Goal: Task Accomplishment & Management: Use online tool/utility

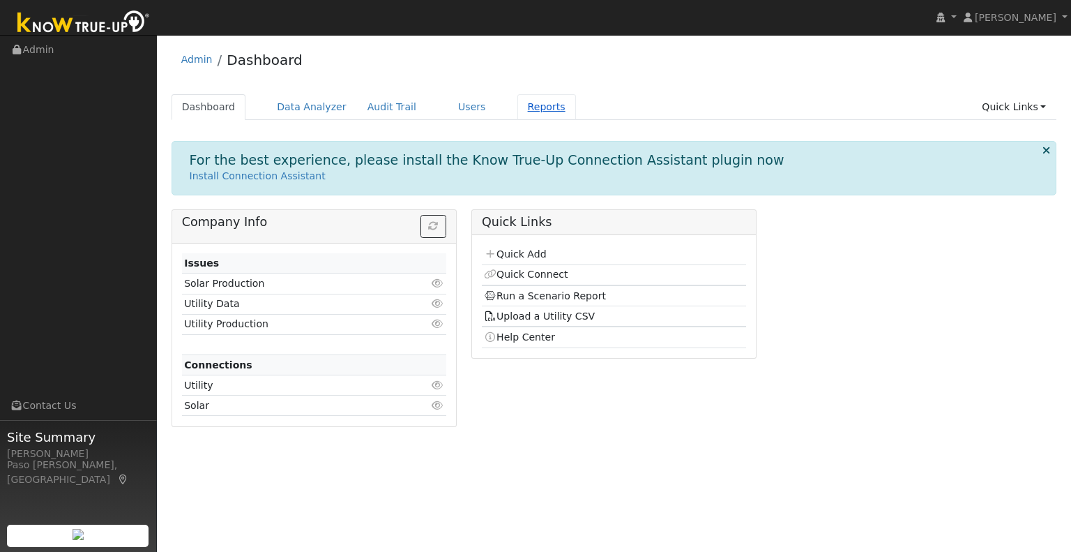
click at [521, 111] on link "Reports" at bounding box center [547, 107] width 59 height 26
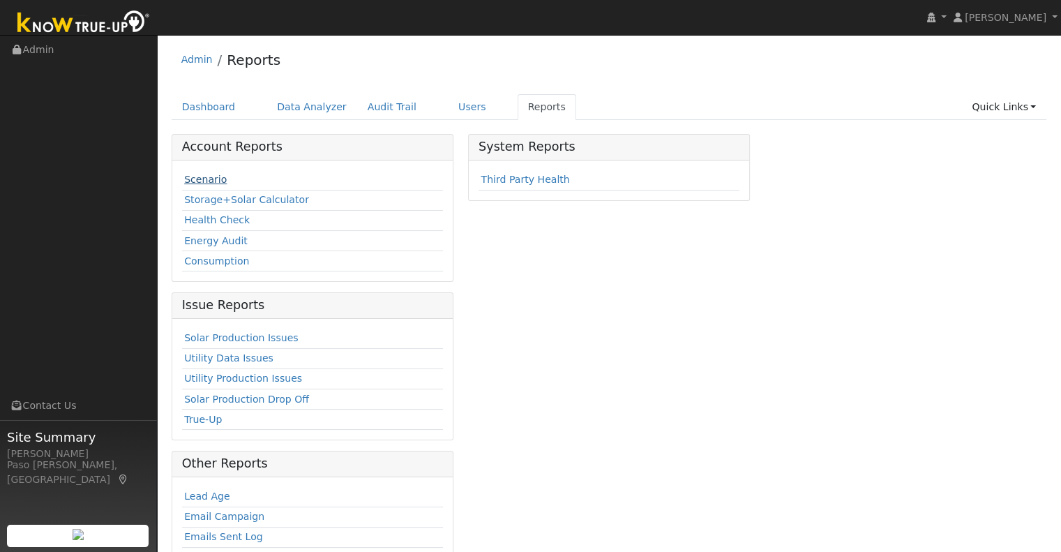
click at [199, 175] on link "Scenario" at bounding box center [205, 179] width 43 height 11
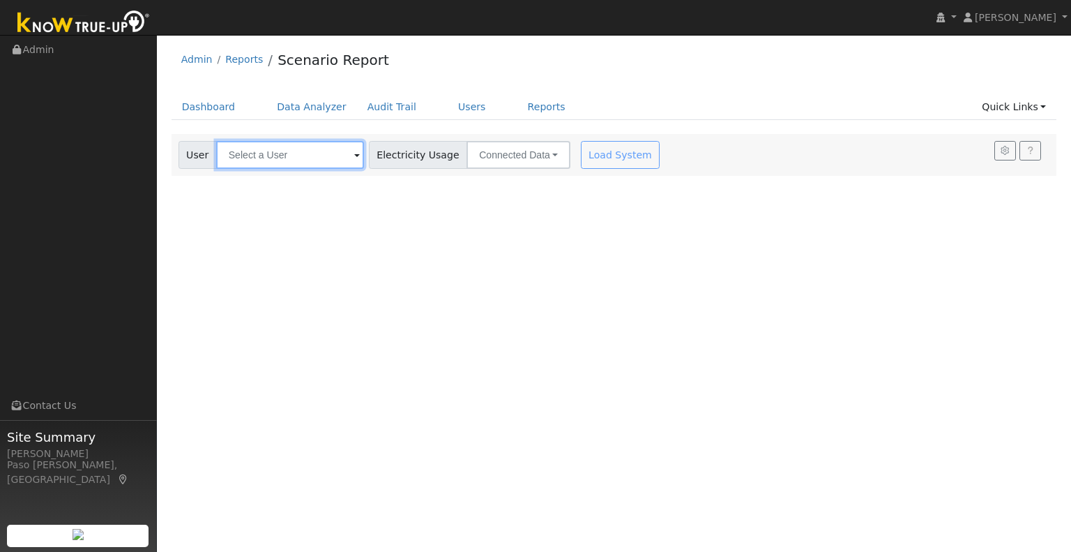
click at [289, 160] on input "text" at bounding box center [290, 155] width 148 height 28
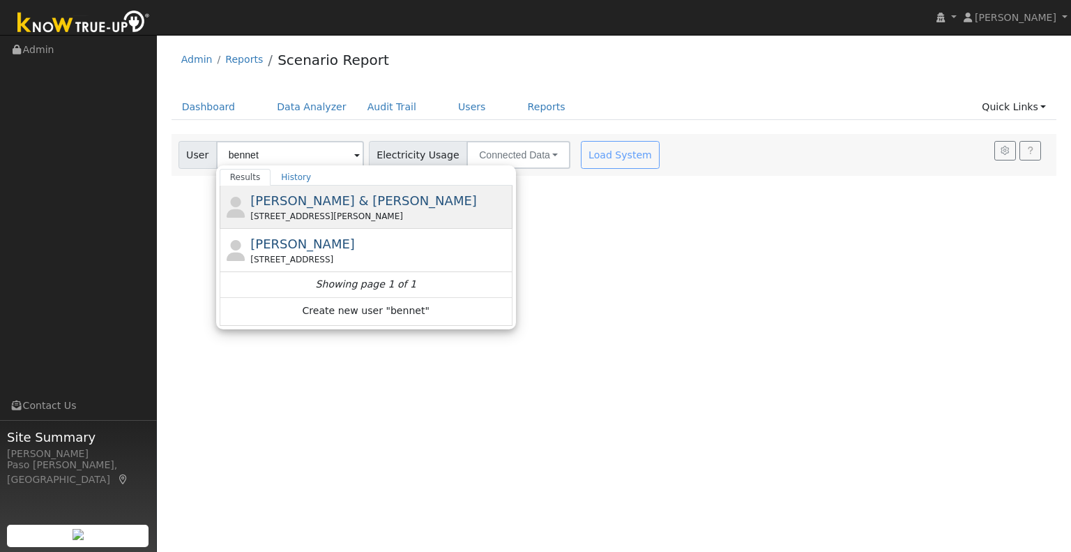
click at [285, 193] on span "[PERSON_NAME] & [PERSON_NAME]" at bounding box center [363, 200] width 227 height 15
type input "[PERSON_NAME] & [PERSON_NAME]"
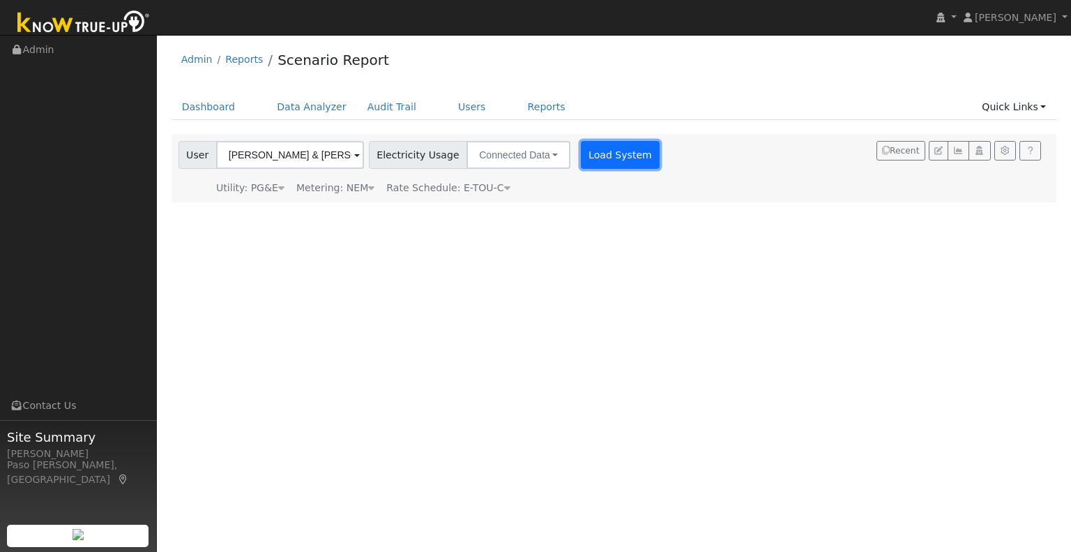
click at [597, 156] on button "Load System" at bounding box center [621, 155] width 80 height 28
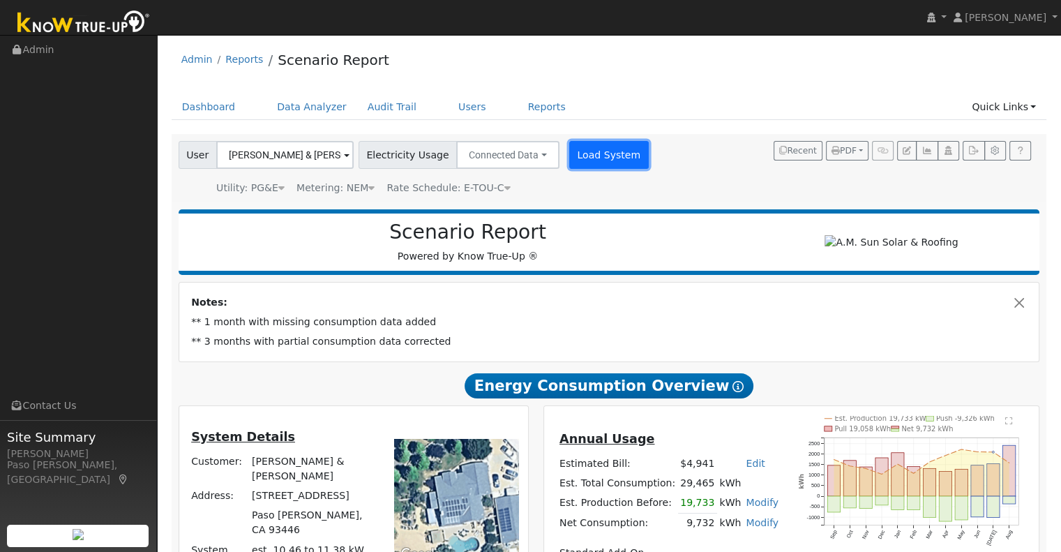
click at [583, 149] on button "Load System" at bounding box center [609, 155] width 80 height 28
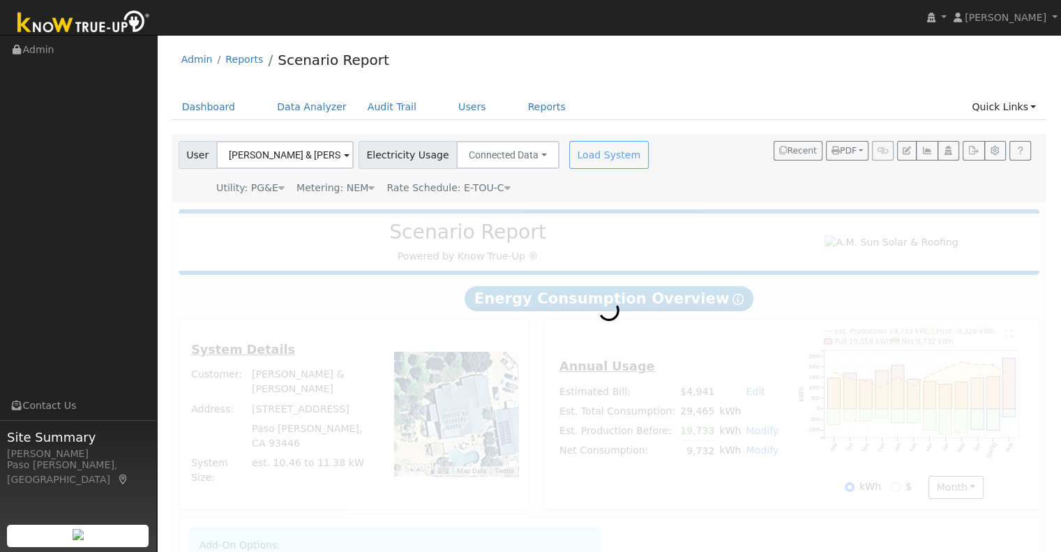
radio input "true"
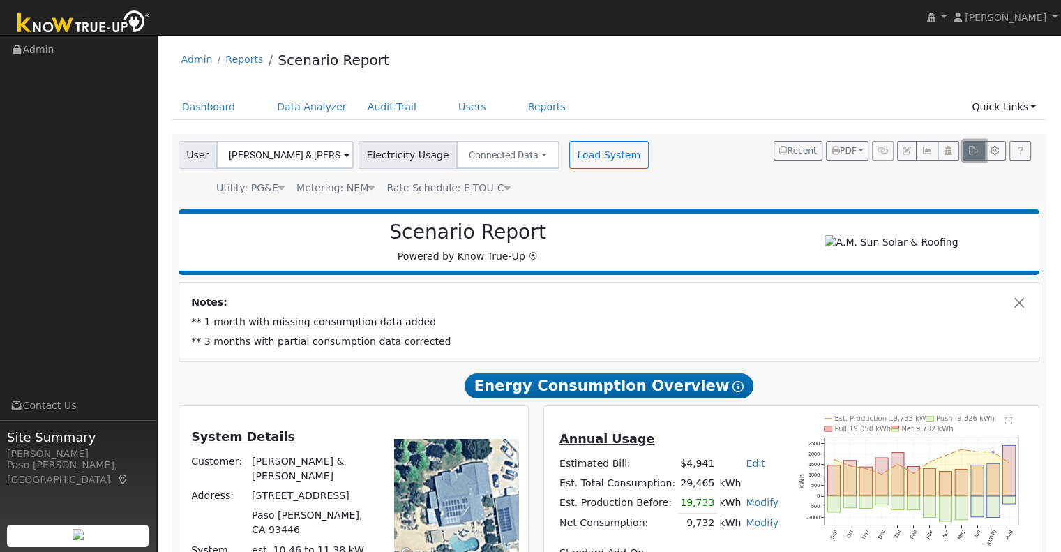
click at [972, 156] on button "button" at bounding box center [974, 151] width 22 height 20
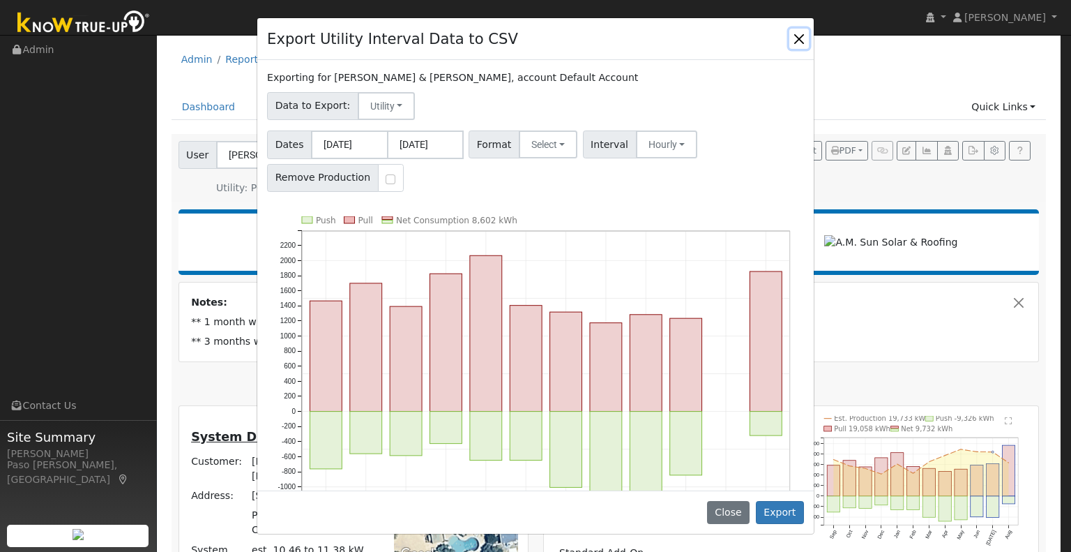
click at [792, 38] on button "Close" at bounding box center [800, 39] width 20 height 20
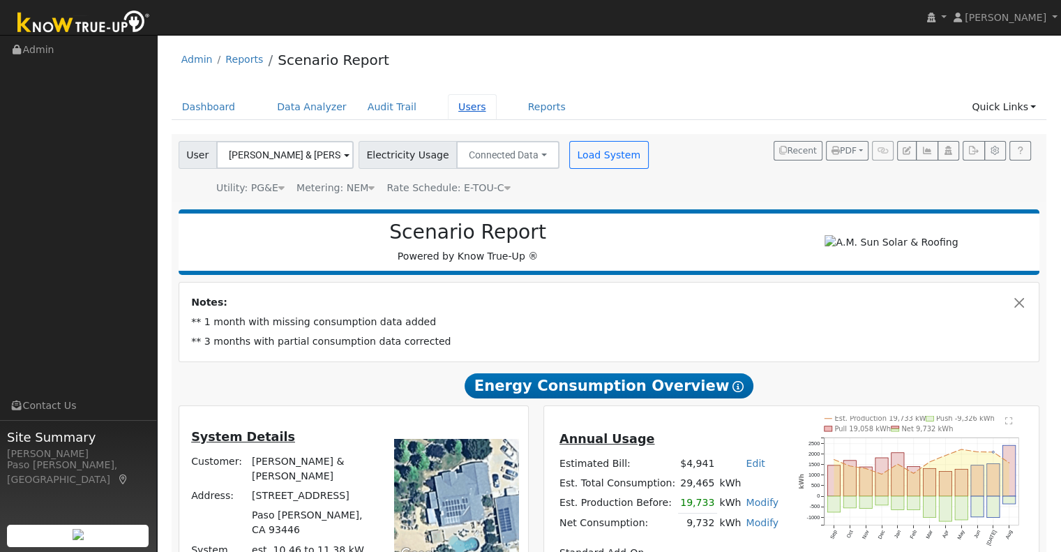
click at [448, 103] on link "Users" at bounding box center [472, 107] width 49 height 26
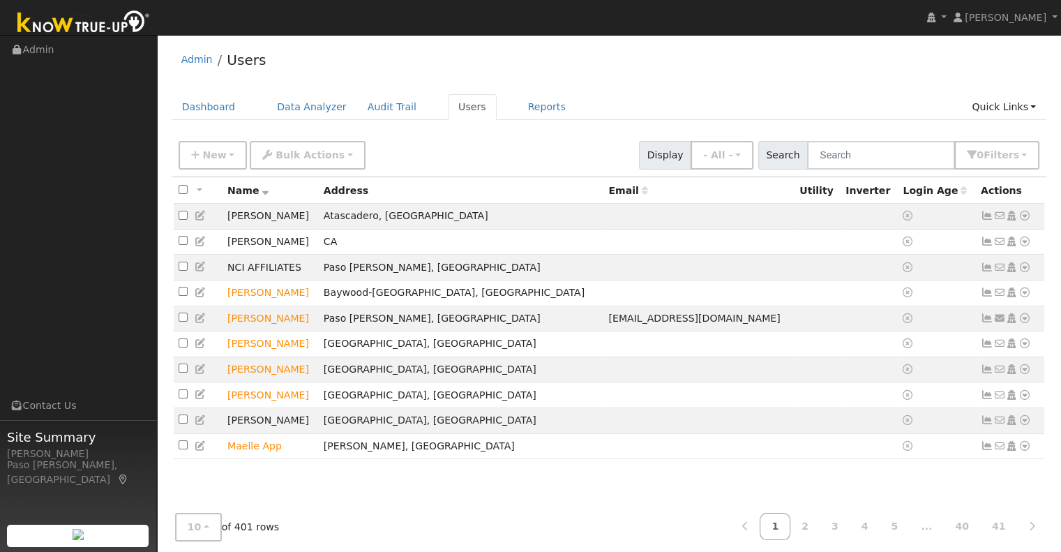
click at [808, 161] on span "Search" at bounding box center [783, 155] width 50 height 29
click at [827, 160] on input "text" at bounding box center [881, 155] width 148 height 29
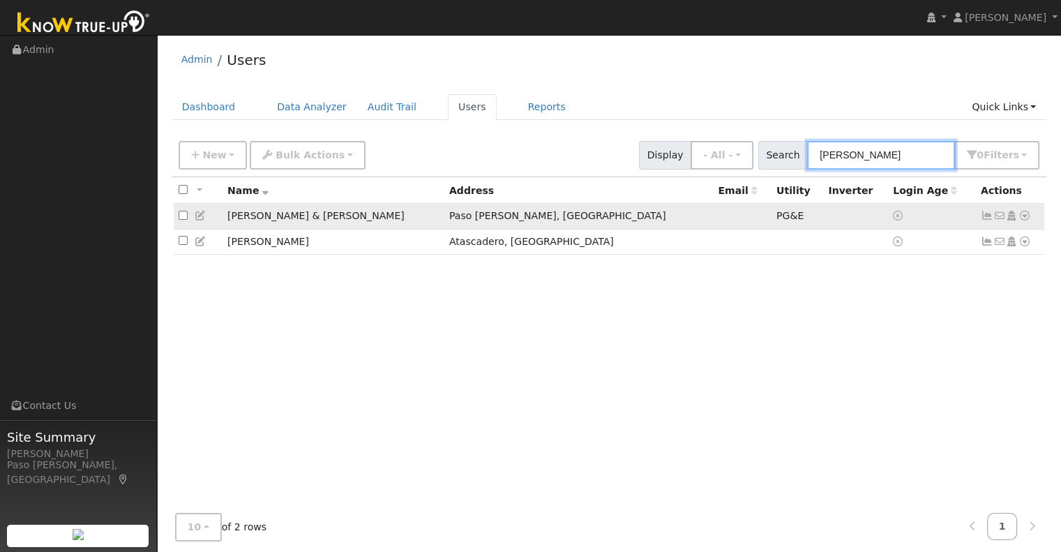
type input "bennett"
click at [199, 217] on icon at bounding box center [201, 216] width 13 height 10
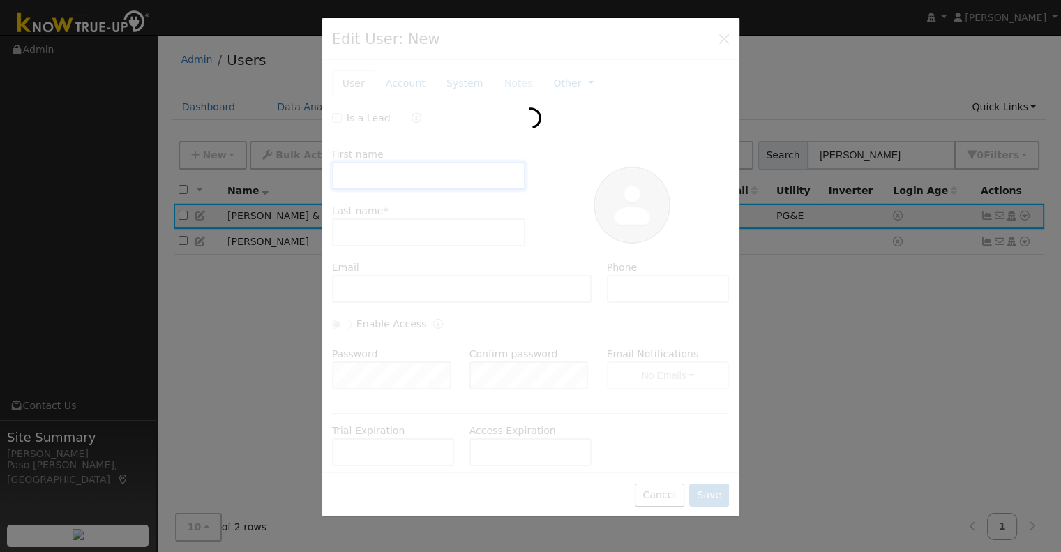
type input "James & Julie"
type input "Bennett"
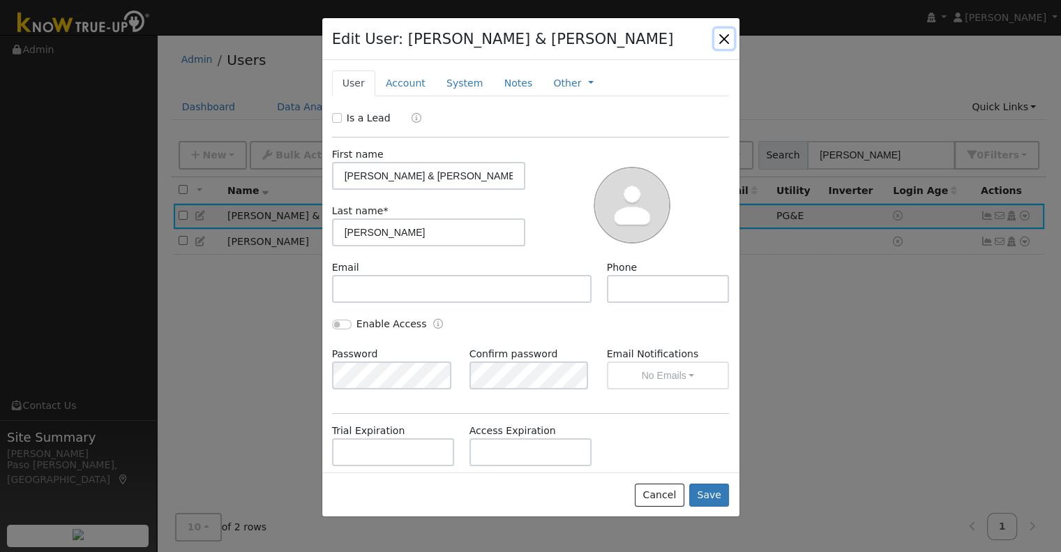
click at [725, 38] on button "button" at bounding box center [724, 39] width 20 height 20
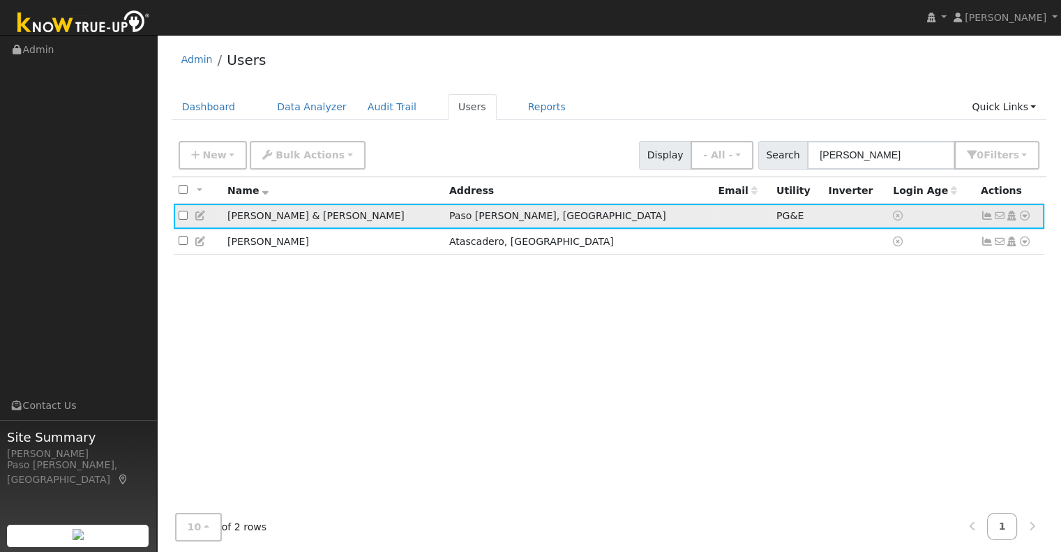
click at [988, 219] on icon at bounding box center [987, 216] width 13 height 10
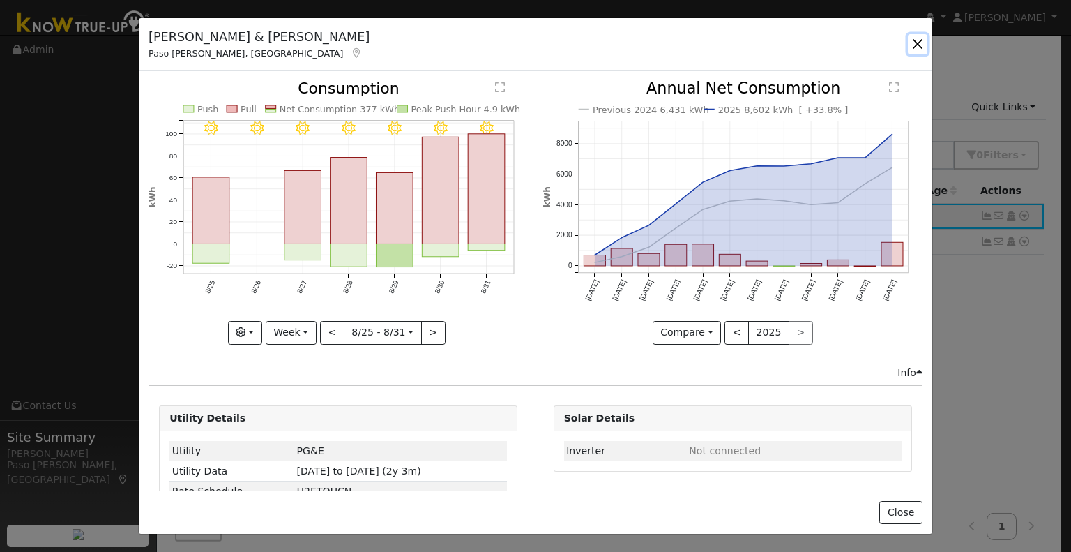
click at [917, 46] on button "button" at bounding box center [918, 44] width 20 height 20
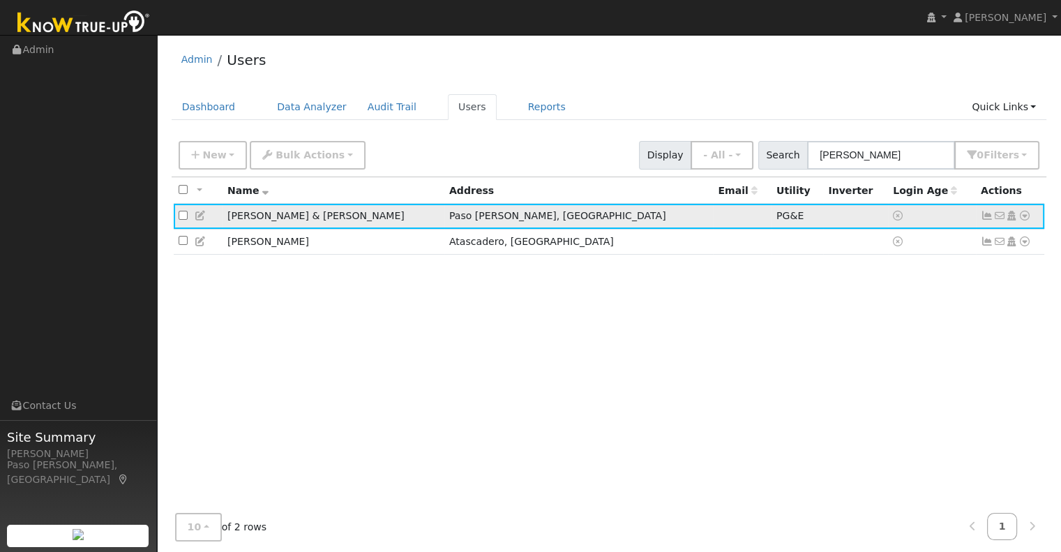
click at [1023, 220] on icon at bounding box center [1024, 216] width 13 height 10
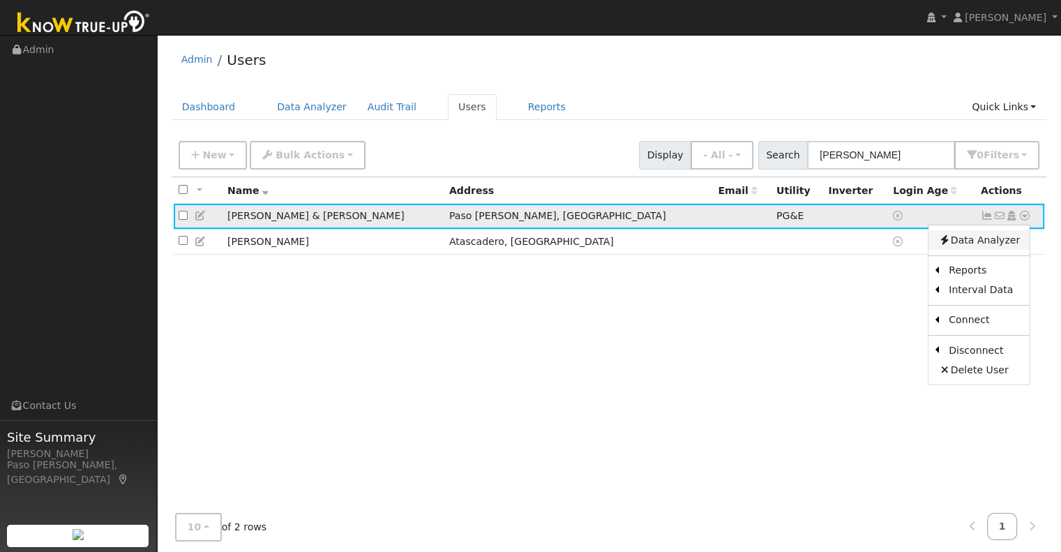
click at [980, 240] on link "Data Analyzer" at bounding box center [978, 240] width 101 height 20
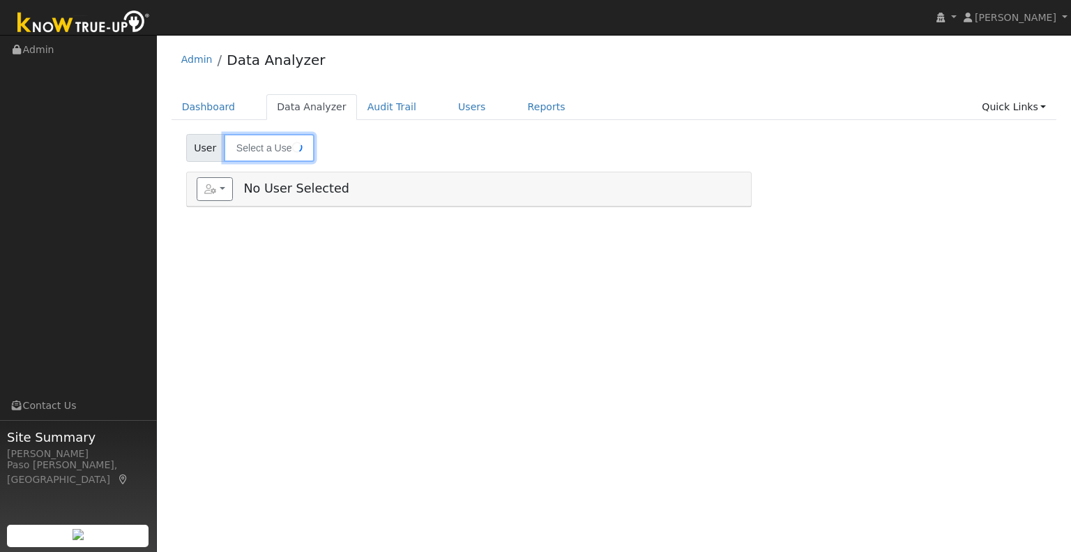
type input "[PERSON_NAME] & [PERSON_NAME]"
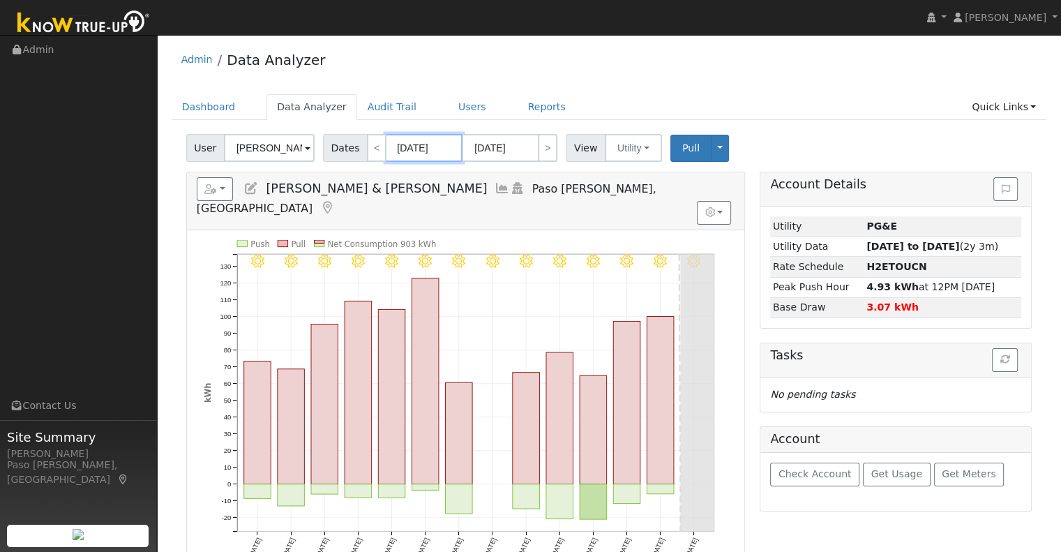
click at [434, 150] on input "[DATE]" at bounding box center [424, 148] width 77 height 28
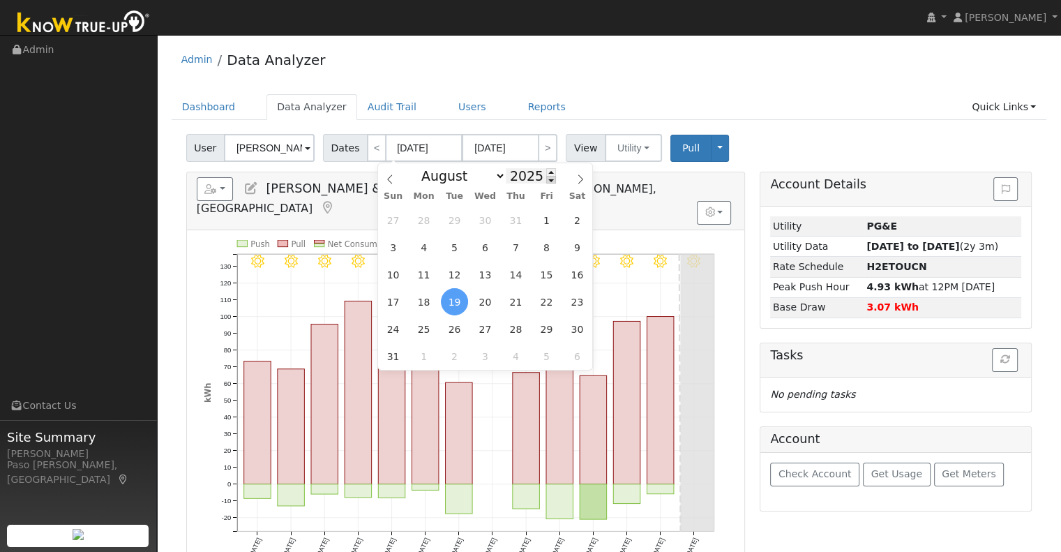
click at [546, 179] on span at bounding box center [551, 180] width 10 height 8
type input "2024"
click at [513, 217] on span "1" at bounding box center [515, 219] width 27 height 27
type input "[DATE]"
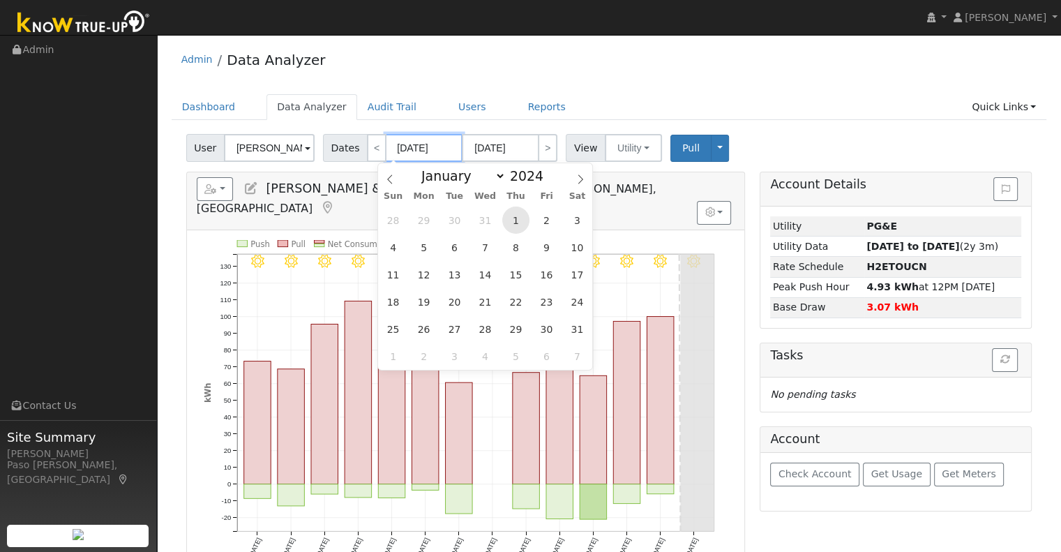
type input "2024"
select select "7"
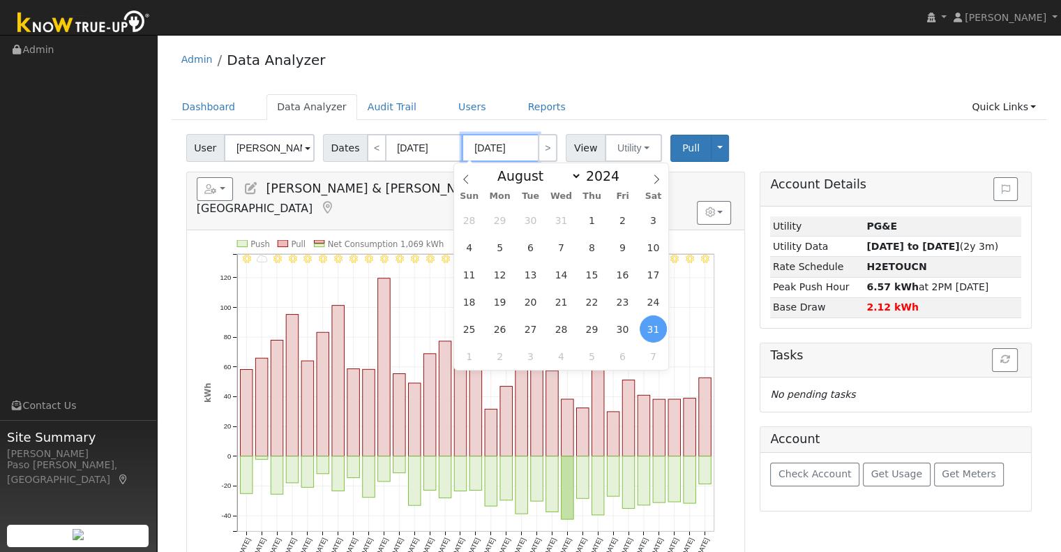
click at [516, 149] on input "08/31/2024" at bounding box center [500, 148] width 77 height 28
click at [622, 174] on span at bounding box center [627, 172] width 10 height 8
type input "2025"
click at [472, 362] on span "31" at bounding box center [468, 355] width 27 height 27
type input "08/31/2025"
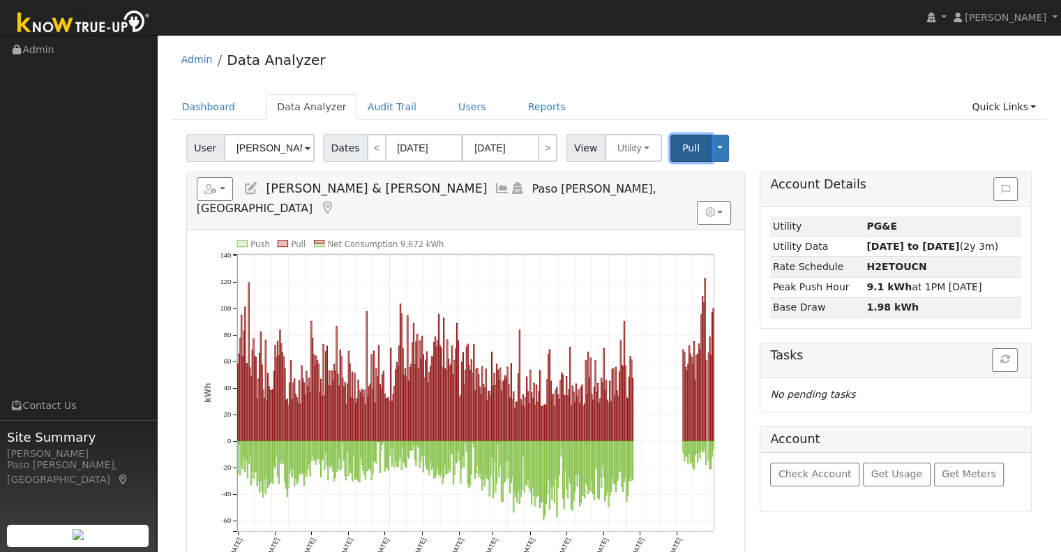
click at [682, 149] on span "Pull" at bounding box center [690, 147] width 17 height 11
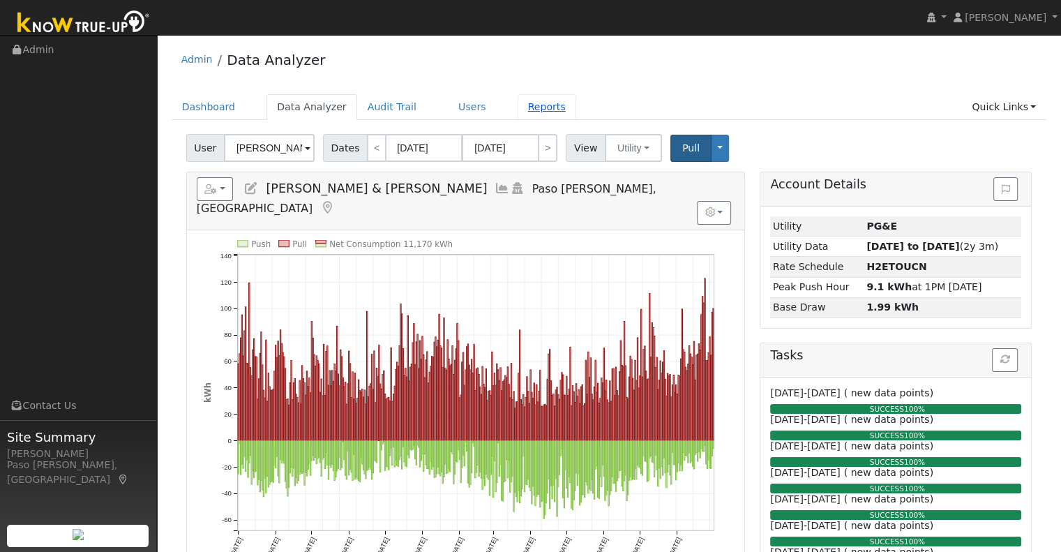
click at [519, 100] on link "Reports" at bounding box center [547, 107] width 59 height 26
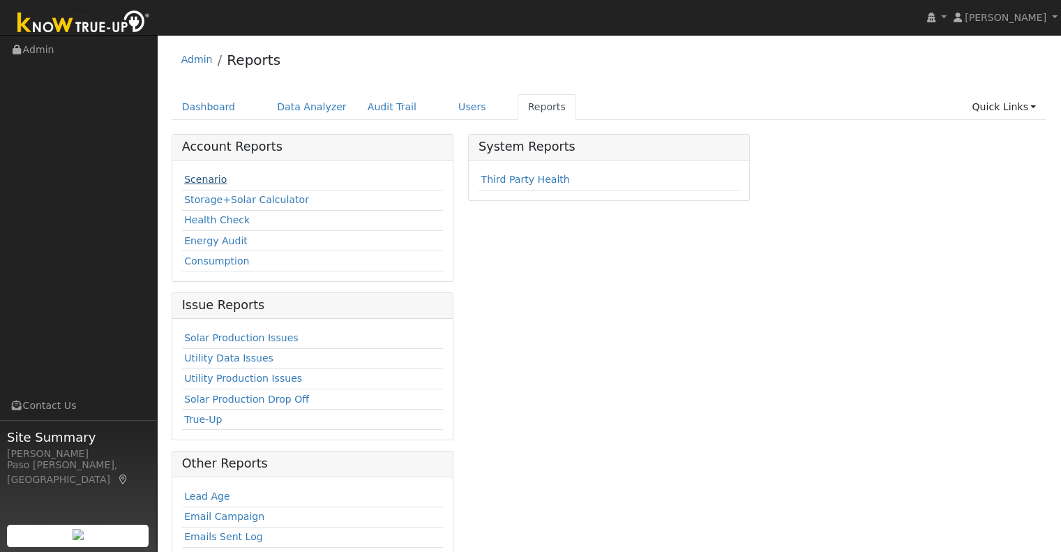
click at [216, 178] on link "Scenario" at bounding box center [205, 179] width 43 height 11
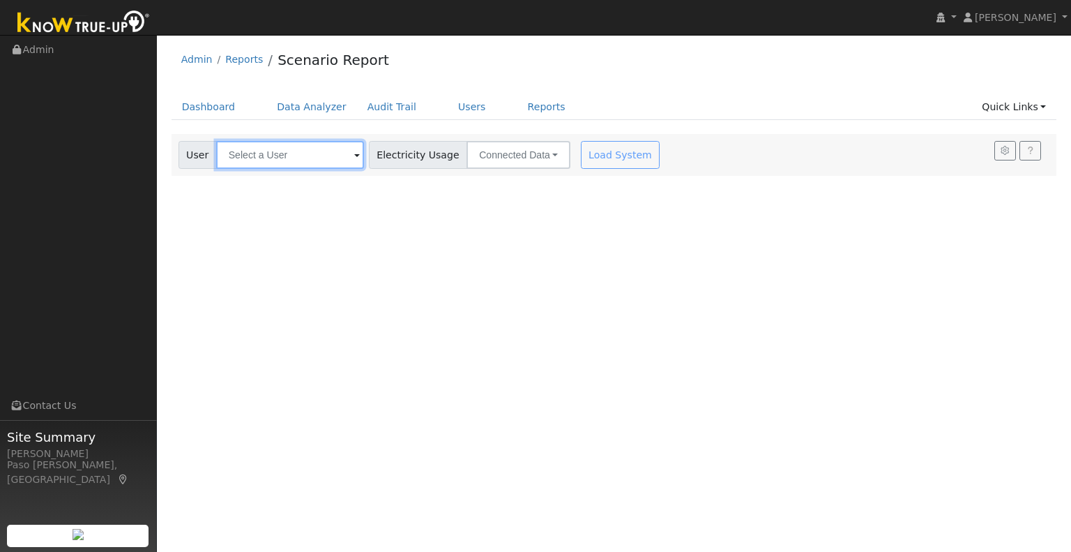
click at [262, 153] on input "text" at bounding box center [290, 155] width 148 height 28
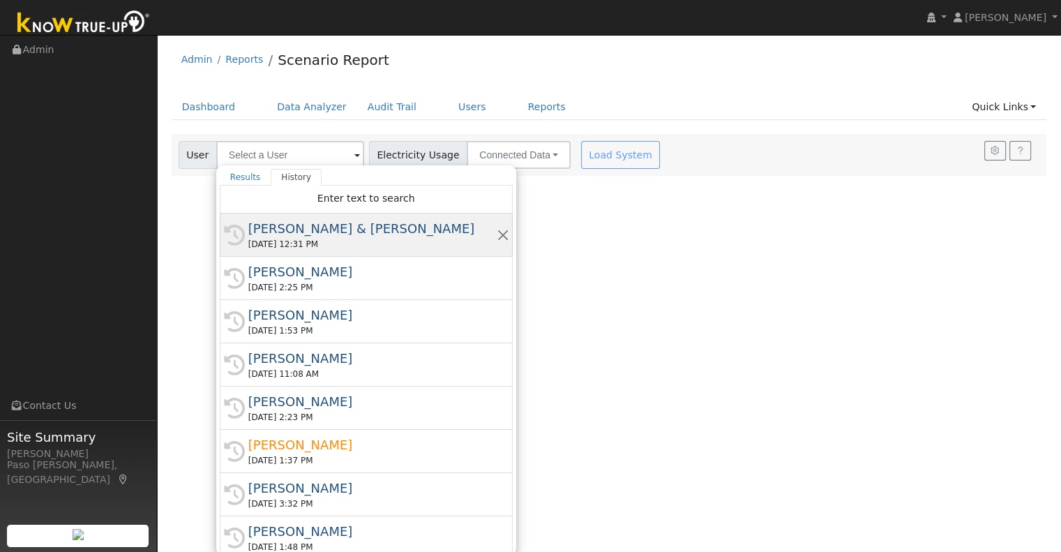
click at [267, 220] on div "[PERSON_NAME] & [PERSON_NAME]" at bounding box center [372, 228] width 248 height 19
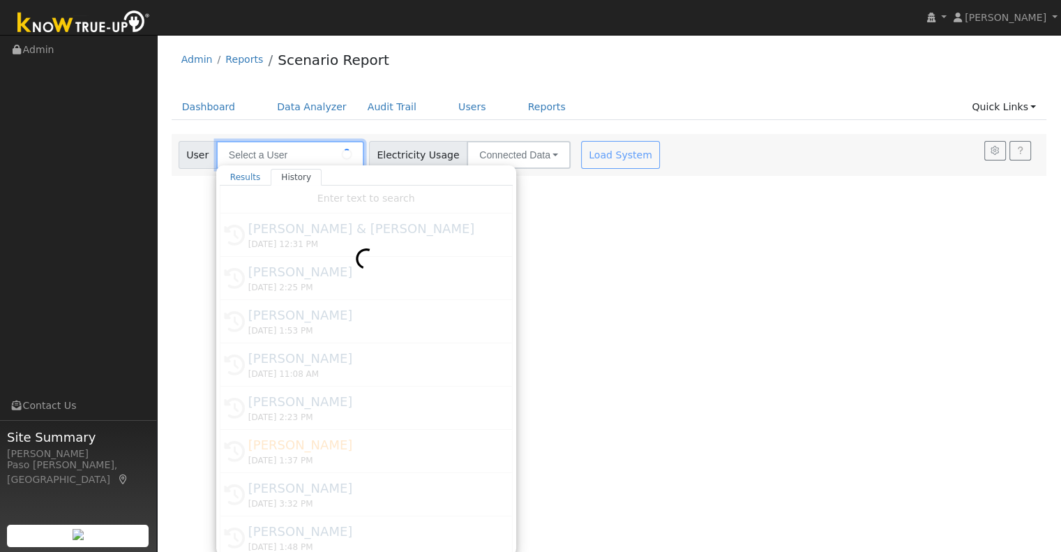
type input "[PERSON_NAME] & [PERSON_NAME]"
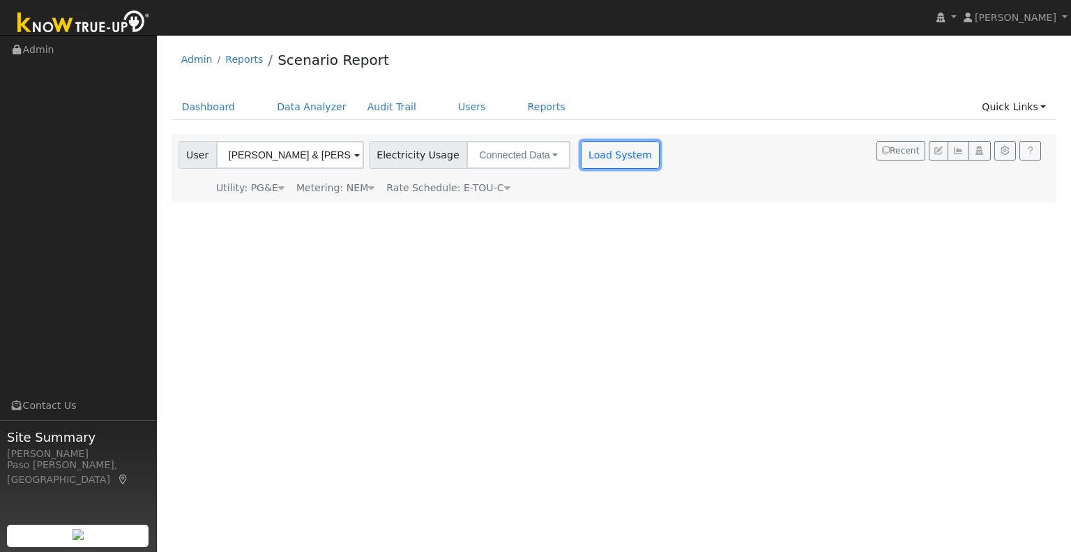
click at [594, 161] on button "Load System" at bounding box center [621, 155] width 80 height 28
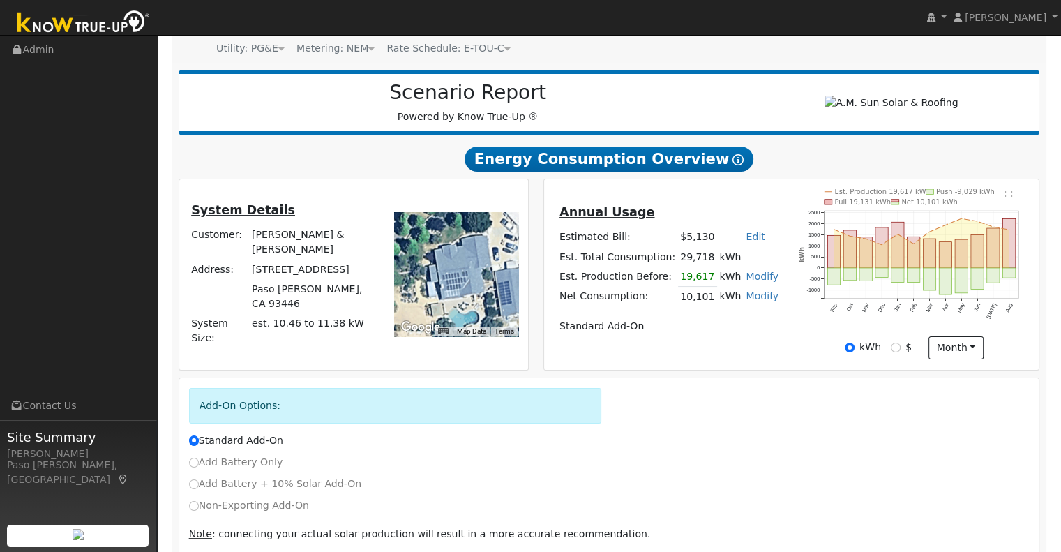
scroll to position [202, 0]
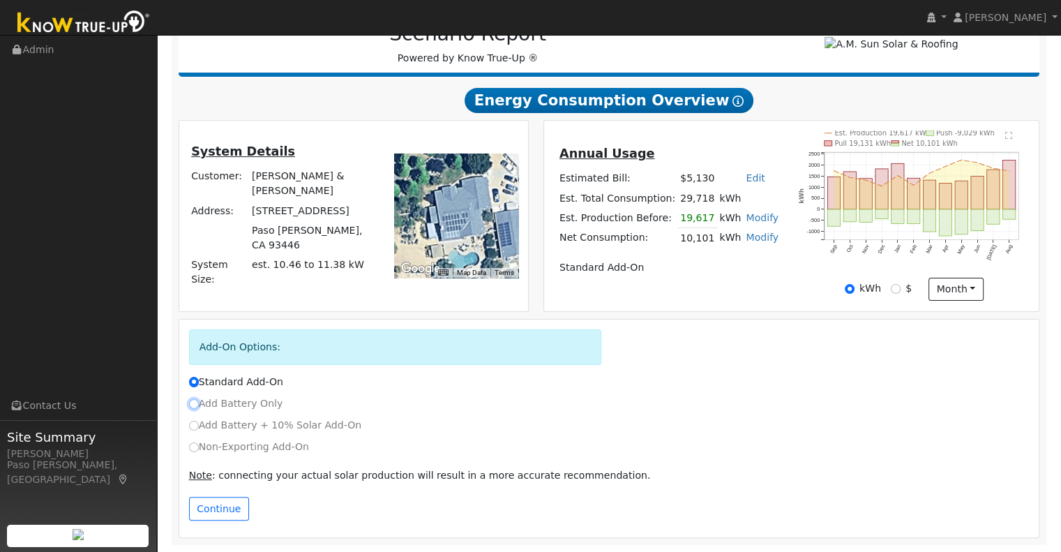
click at [194, 401] on input "Add Battery Only" at bounding box center [194, 404] width 10 height 10
radio input "true"
radio input "false"
click at [216, 504] on button "Continue" at bounding box center [219, 509] width 60 height 24
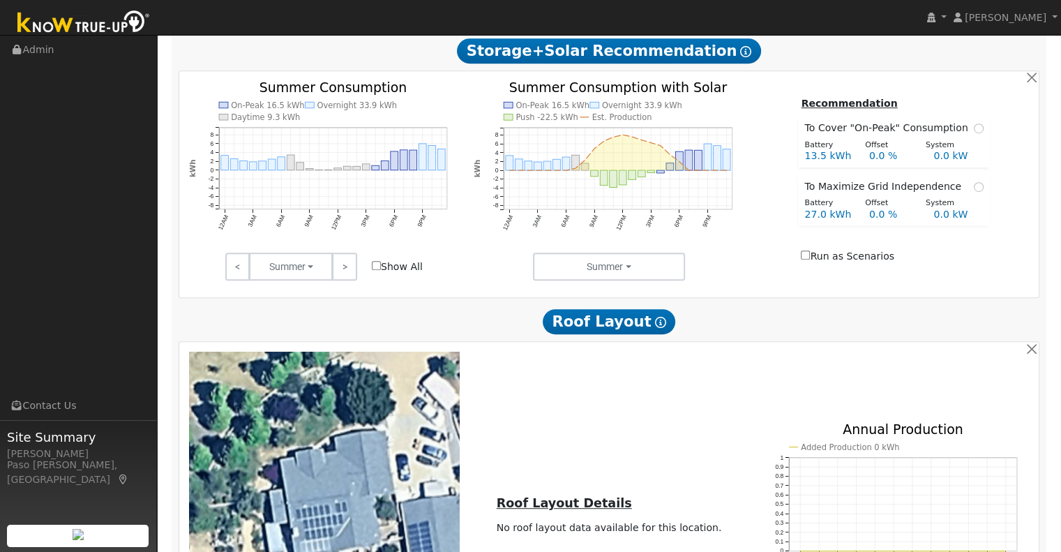
scroll to position [942, 0]
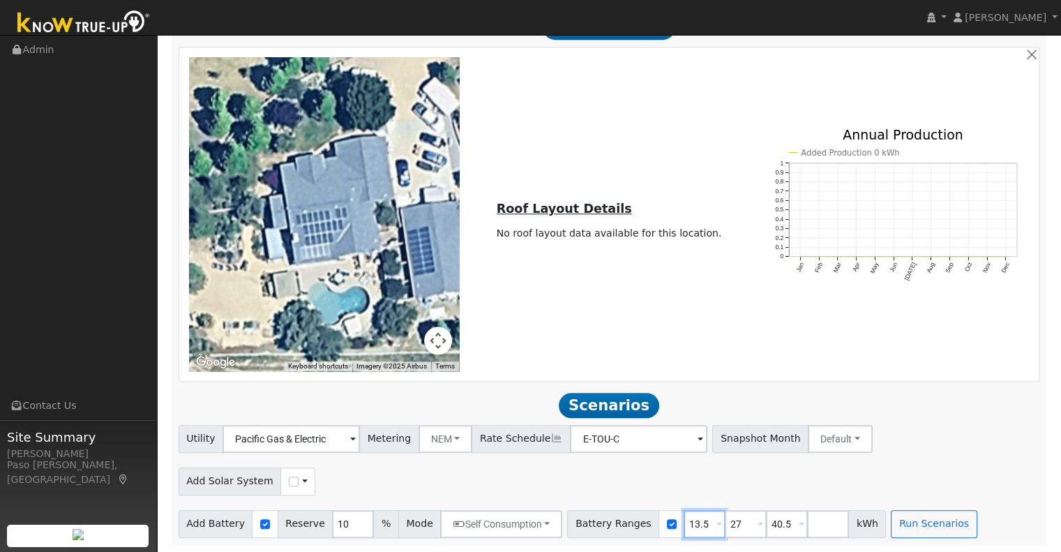
drag, startPoint x: 677, startPoint y: 520, endPoint x: 630, endPoint y: 513, distance: 48.0
click at [630, 513] on div "Battery Ranges 13.5 Overrides Reserve % Mode None None Self Consumption Peak Sa…" at bounding box center [726, 524] width 319 height 28
type input "27"
type input "40.5"
type input "27"
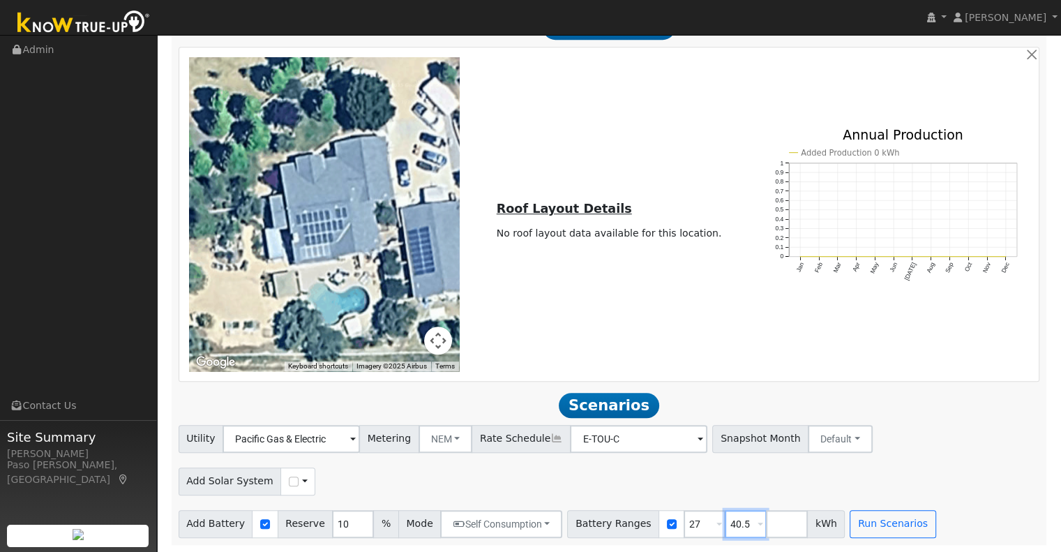
drag, startPoint x: 725, startPoint y: 524, endPoint x: 676, endPoint y: 520, distance: 49.7
click at [676, 520] on div "Battery Ranges 27 Overrides Reserve % Mode None None Self Consumption Peak Savi…" at bounding box center [706, 524] width 278 height 28
type input "30"
click at [888, 527] on button "Run Scenarios" at bounding box center [893, 524] width 86 height 28
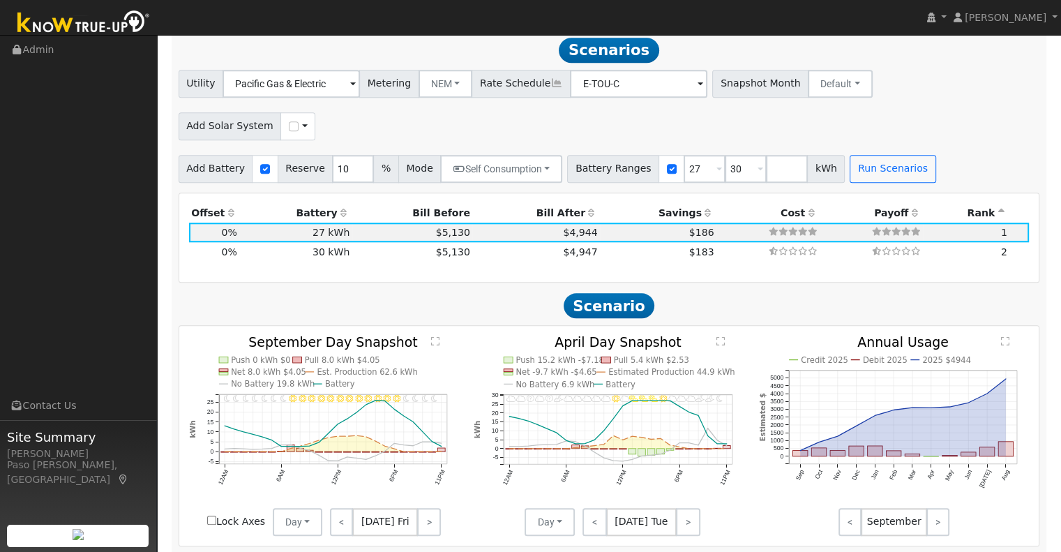
scroll to position [1362, 0]
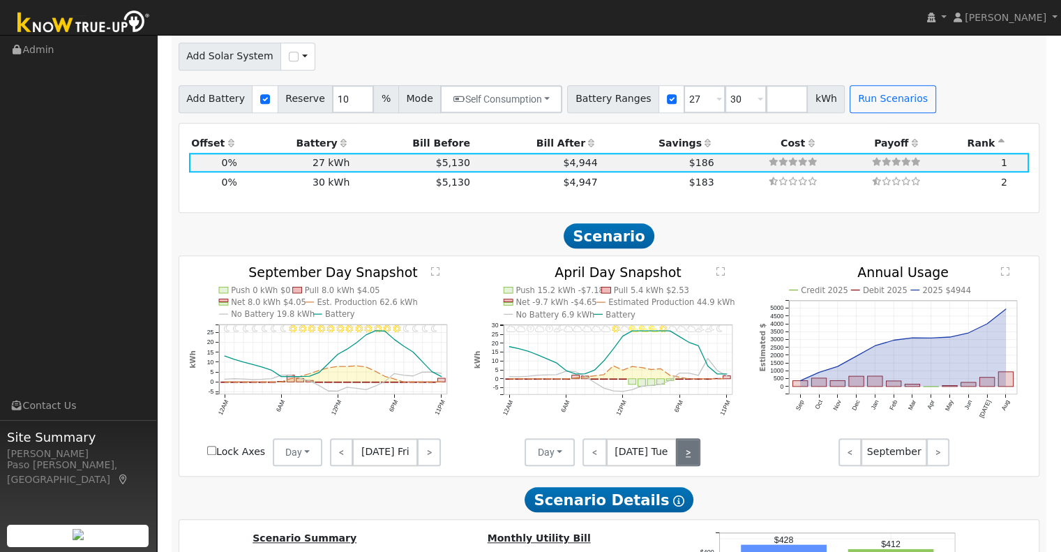
click at [687, 457] on link ">" at bounding box center [688, 452] width 24 height 28
click at [687, 457] on link ">" at bounding box center [689, 452] width 22 height 28
click at [686, 452] on link ">" at bounding box center [689, 452] width 24 height 28
click at [686, 452] on link ">" at bounding box center [686, 452] width 27 height 28
click at [686, 452] on link ">" at bounding box center [687, 452] width 25 height 28
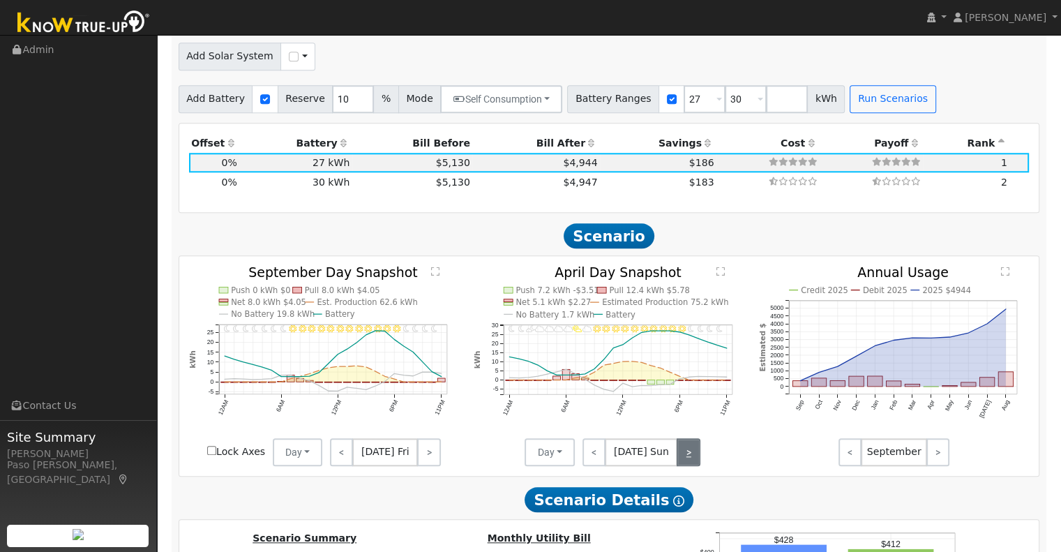
click at [686, 452] on link ">" at bounding box center [689, 452] width 24 height 28
click at [686, 452] on link ">" at bounding box center [689, 452] width 22 height 28
click at [686, 452] on link ">" at bounding box center [688, 452] width 24 height 28
click at [686, 452] on link ">" at bounding box center [689, 452] width 22 height 28
click at [688, 451] on link ">" at bounding box center [689, 452] width 24 height 28
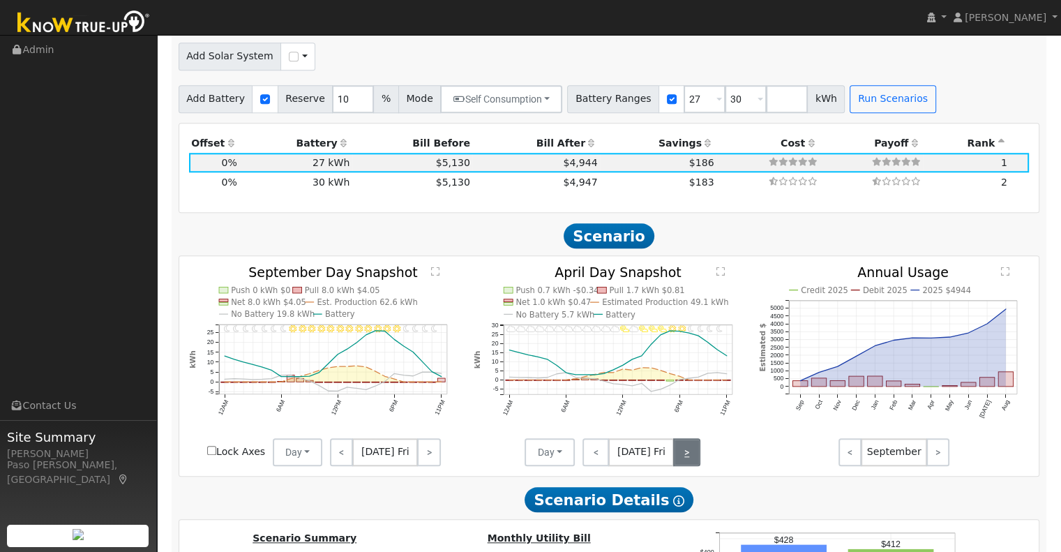
click at [685, 462] on link ">" at bounding box center [686, 452] width 27 height 28
click at [685, 462] on link ">" at bounding box center [687, 452] width 25 height 28
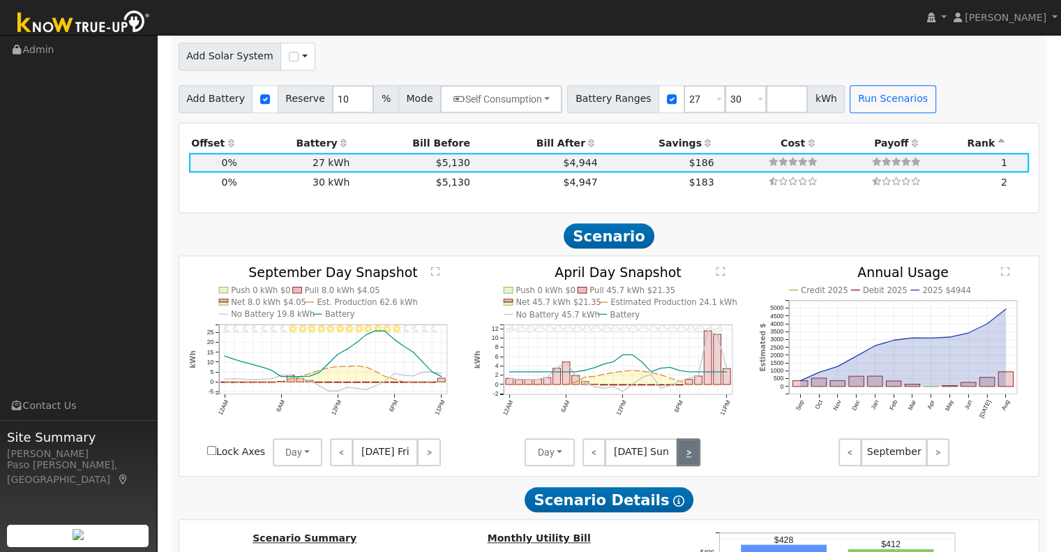
click at [685, 462] on link ">" at bounding box center [689, 452] width 24 height 28
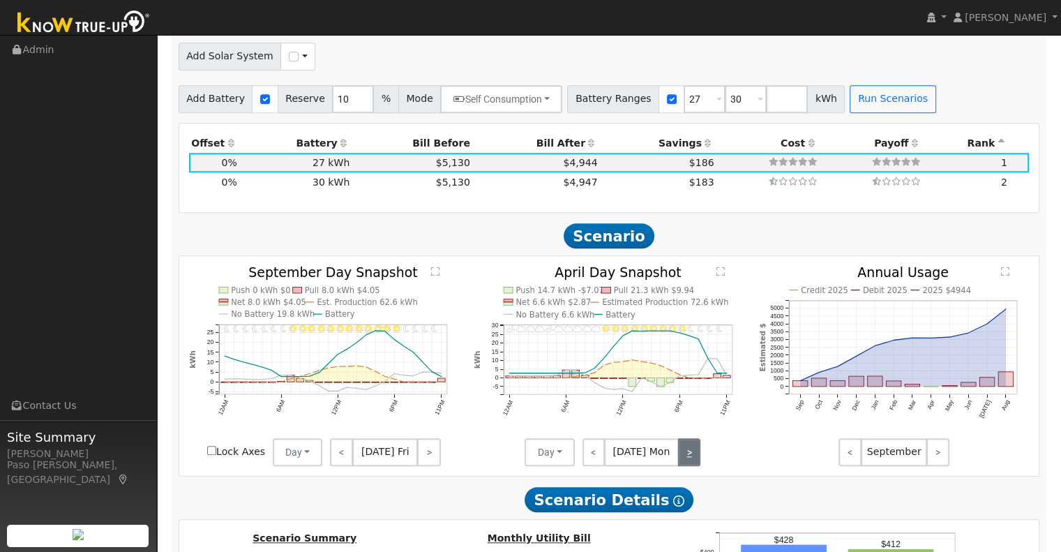
click at [685, 462] on link ">" at bounding box center [689, 452] width 22 height 28
click at [685, 462] on link ">" at bounding box center [688, 452] width 24 height 28
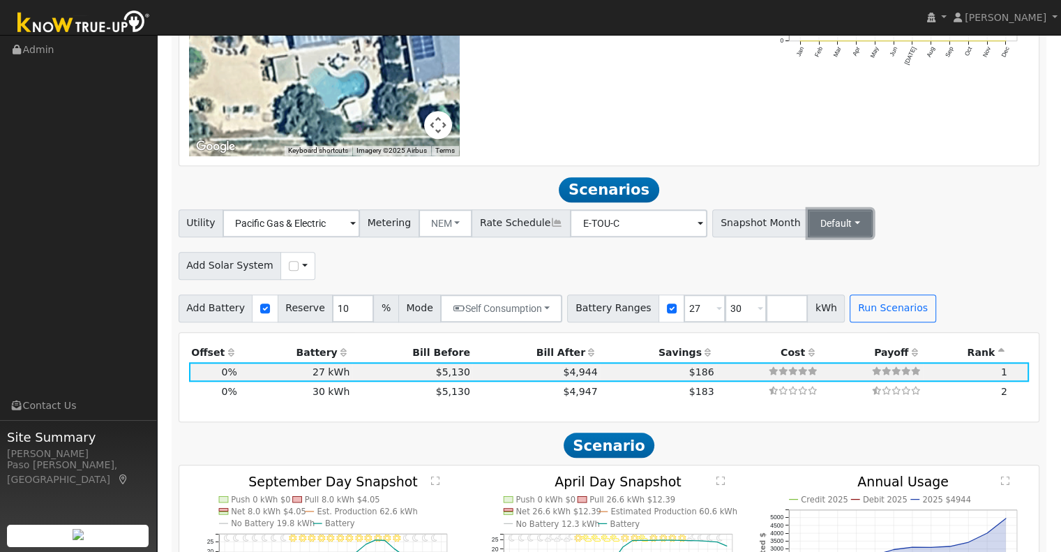
click at [808, 228] on button "Default" at bounding box center [840, 223] width 65 height 28
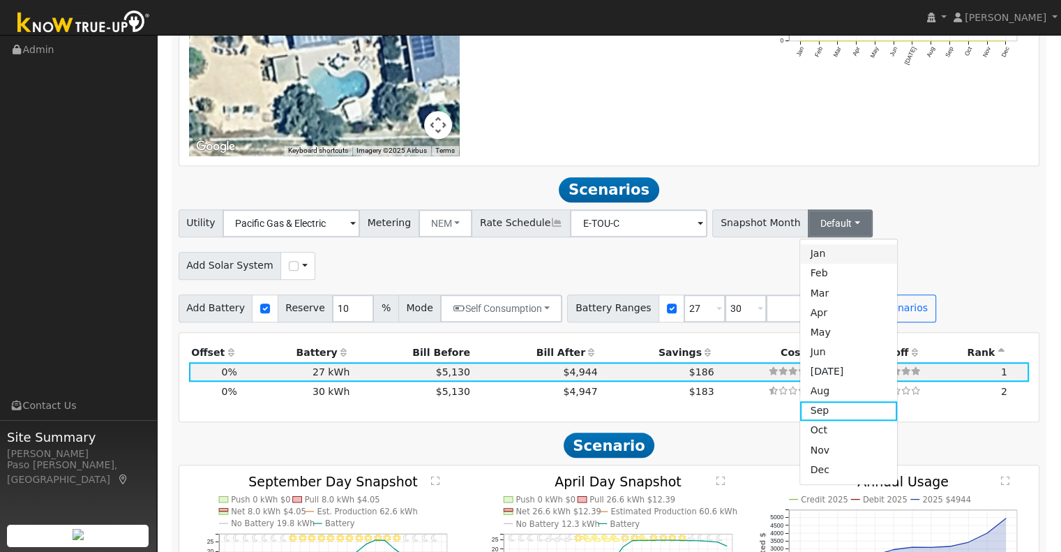
click at [800, 263] on link "Jan" at bounding box center [848, 254] width 97 height 20
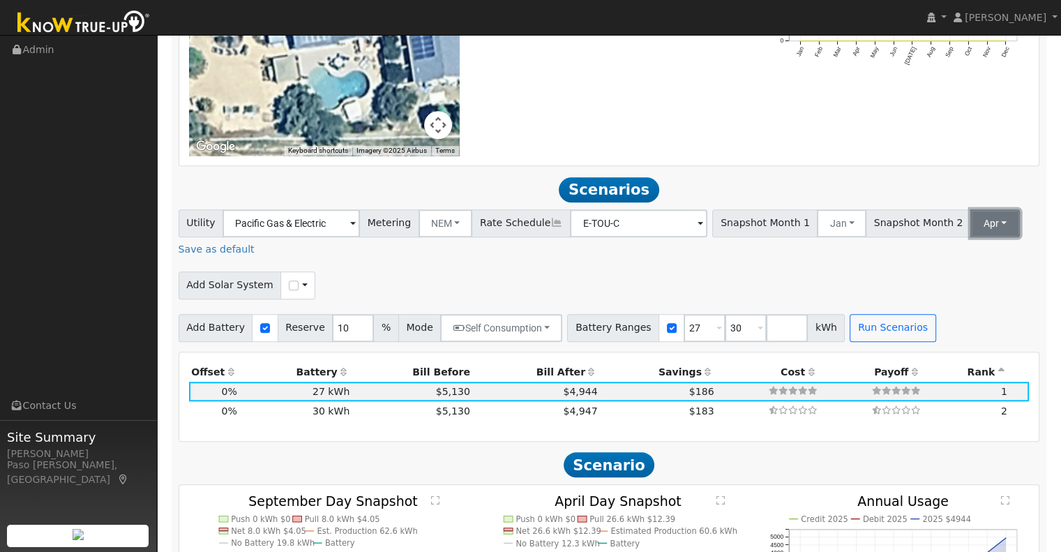
click at [970, 232] on button "Apr" at bounding box center [995, 223] width 50 height 28
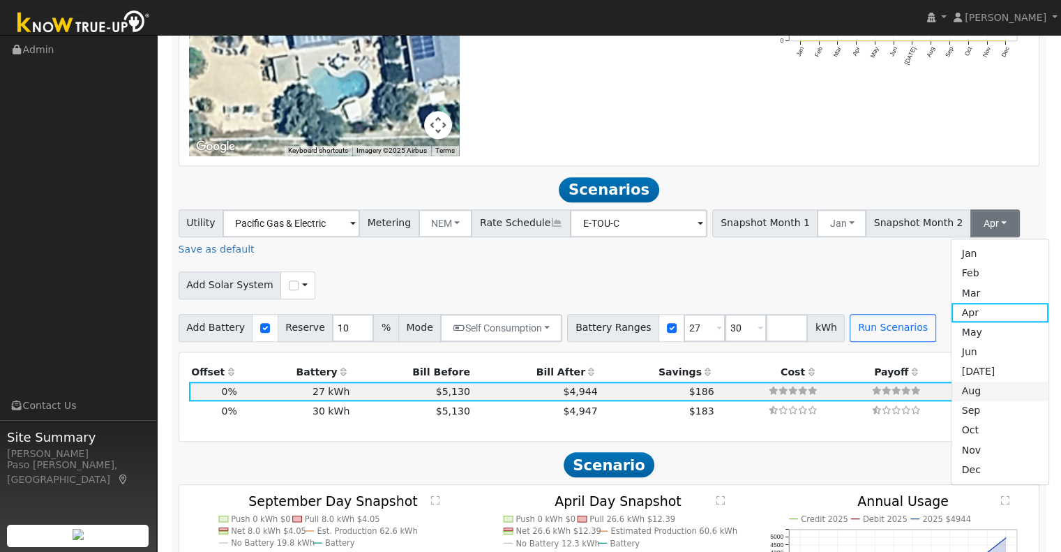
click at [957, 390] on link "Aug" at bounding box center [999, 392] width 97 height 20
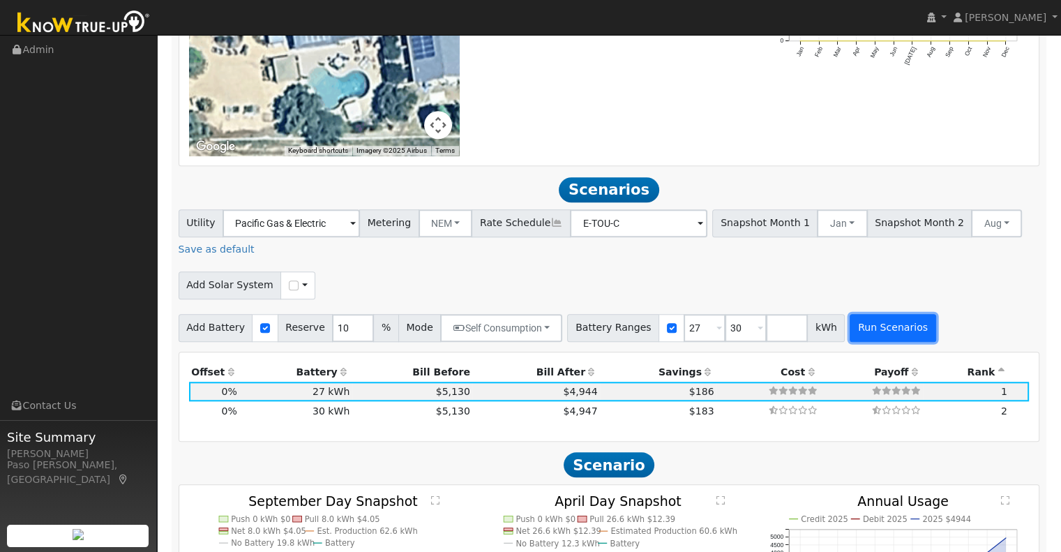
click at [875, 342] on button "Run Scenarios" at bounding box center [893, 328] width 86 height 28
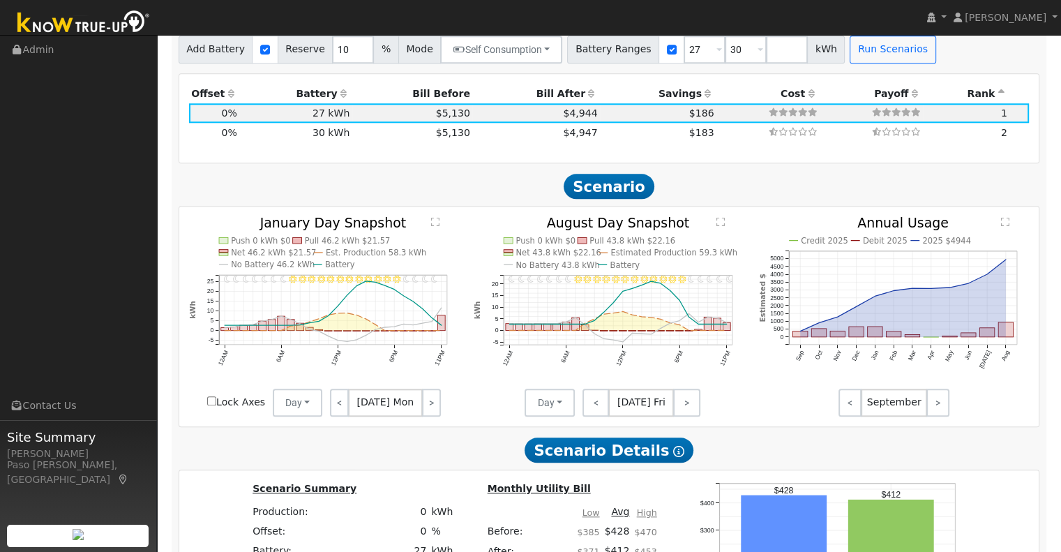
scroll to position [1431, 0]
click at [686, 407] on link ">" at bounding box center [686, 402] width 27 height 28
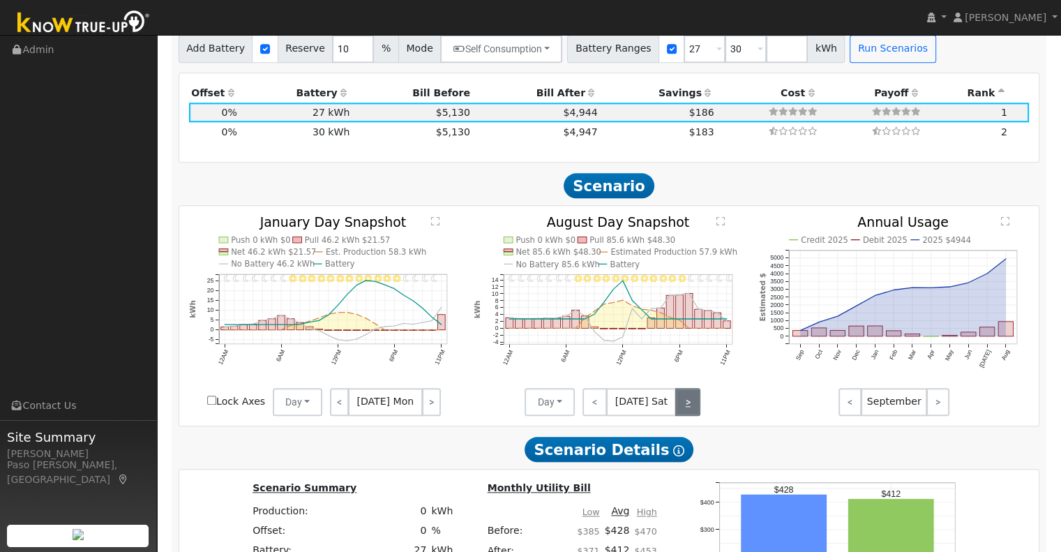
click at [695, 400] on link ">" at bounding box center [687, 402] width 25 height 28
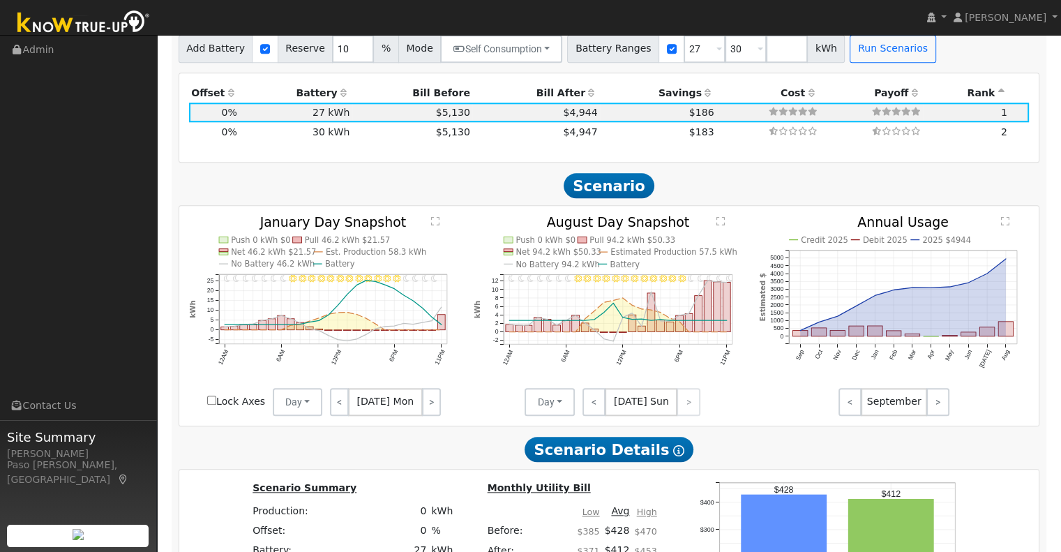
click at [683, 401] on div "< [DATE] Sun >" at bounding box center [638, 402] width 126 height 28
click at [687, 410] on div "< [DATE] Sun >" at bounding box center [638, 402] width 126 height 28
click at [432, 407] on link ">" at bounding box center [431, 402] width 19 height 28
click at [432, 407] on link ">" at bounding box center [430, 402] width 21 height 28
click at [432, 407] on link ">" at bounding box center [431, 402] width 19 height 28
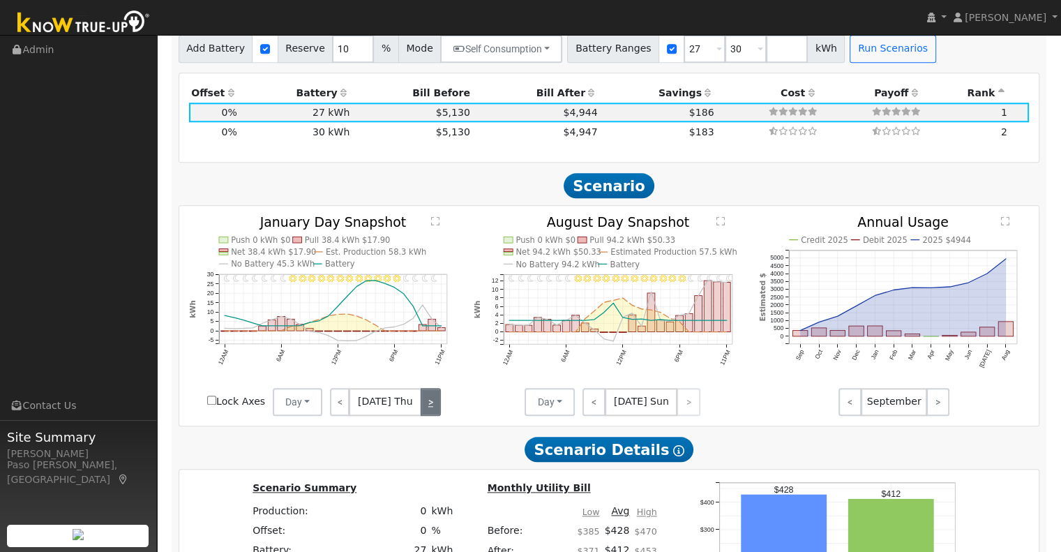
click at [431, 407] on link ">" at bounding box center [431, 402] width 20 height 28
click at [431, 407] on link ">" at bounding box center [428, 402] width 23 height 28
click at [431, 407] on link ">" at bounding box center [429, 402] width 21 height 28
click at [431, 407] on link ">" at bounding box center [431, 402] width 20 height 28
click at [431, 407] on link ">" at bounding box center [431, 402] width 19 height 28
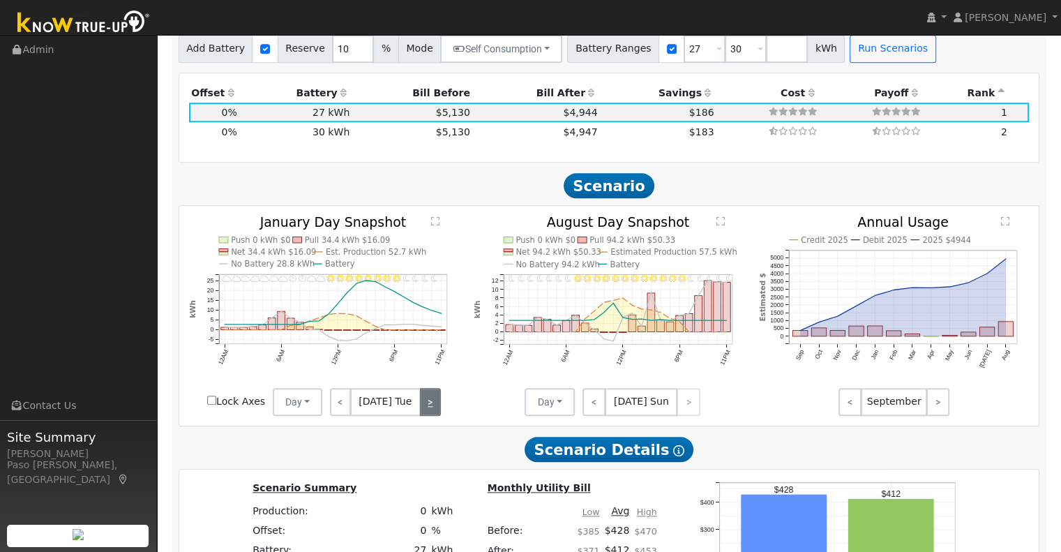
click at [431, 407] on link ">" at bounding box center [430, 402] width 21 height 28
click at [431, 407] on link ">" at bounding box center [431, 402] width 19 height 28
click at [431, 407] on link ">" at bounding box center [431, 402] width 20 height 28
click at [431, 407] on link ">" at bounding box center [428, 402] width 23 height 28
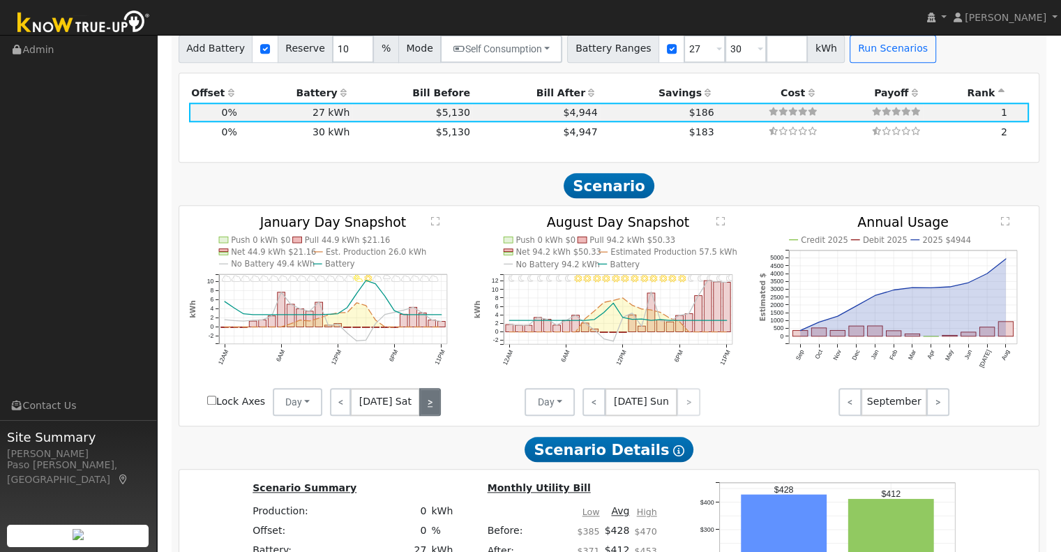
click at [431, 407] on link ">" at bounding box center [429, 402] width 21 height 28
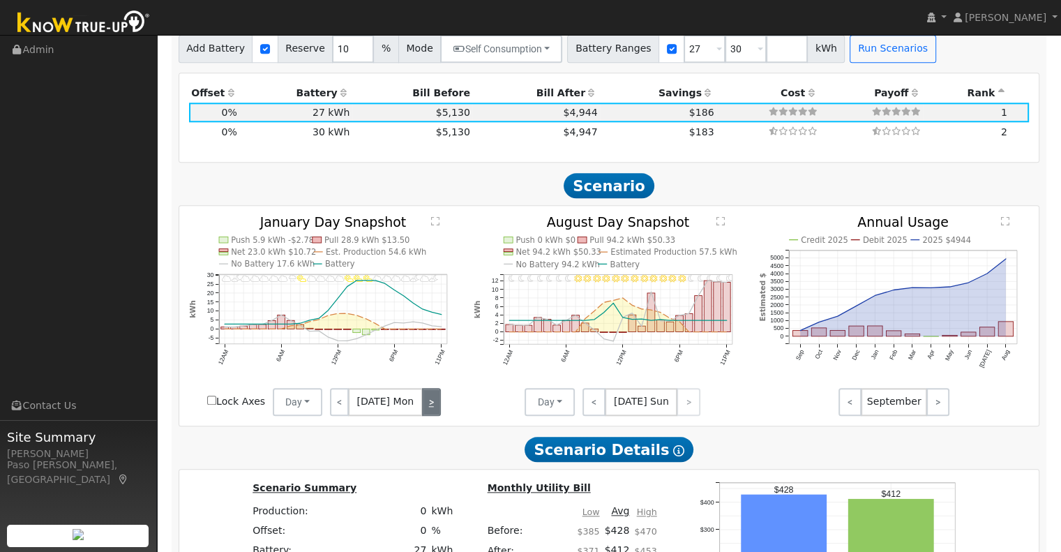
click at [431, 407] on link ">" at bounding box center [431, 402] width 19 height 28
click at [431, 407] on link ">" at bounding box center [430, 402] width 21 height 28
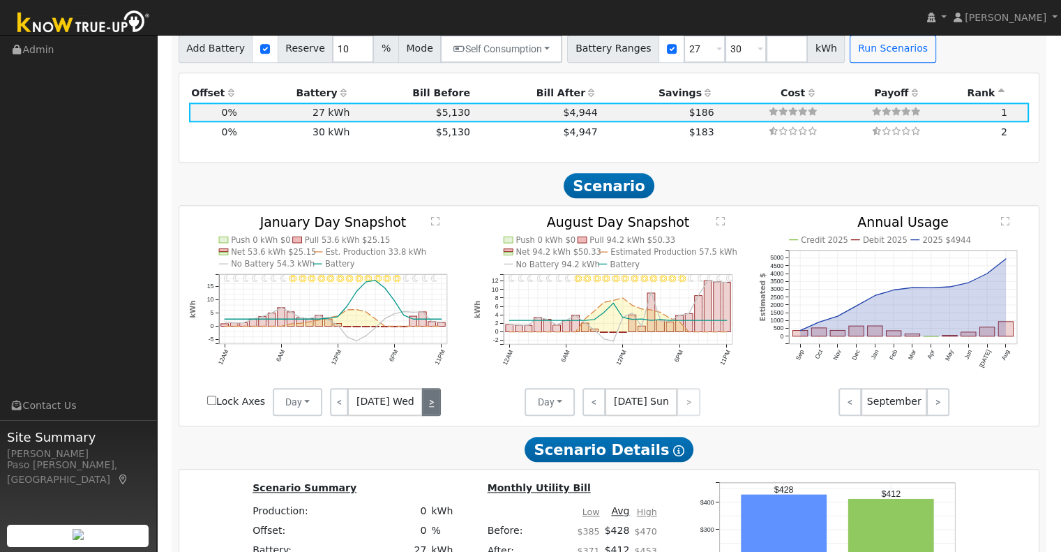
click at [431, 407] on link ">" at bounding box center [431, 402] width 19 height 28
click at [431, 407] on link ">" at bounding box center [431, 402] width 20 height 28
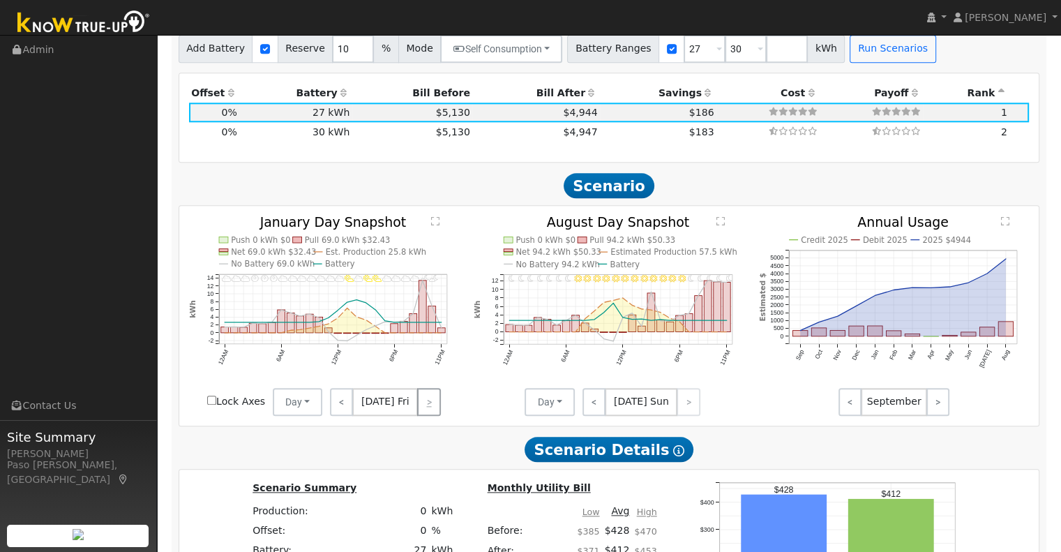
click at [431, 407] on div "< [DATE] Fri >" at bounding box center [385, 402] width 126 height 28
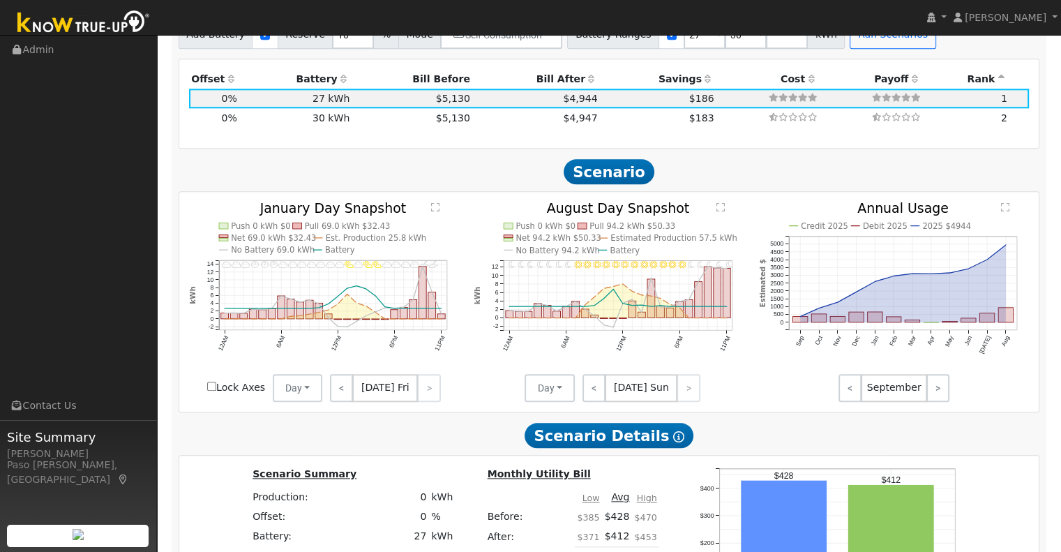
scroll to position [1535, 0]
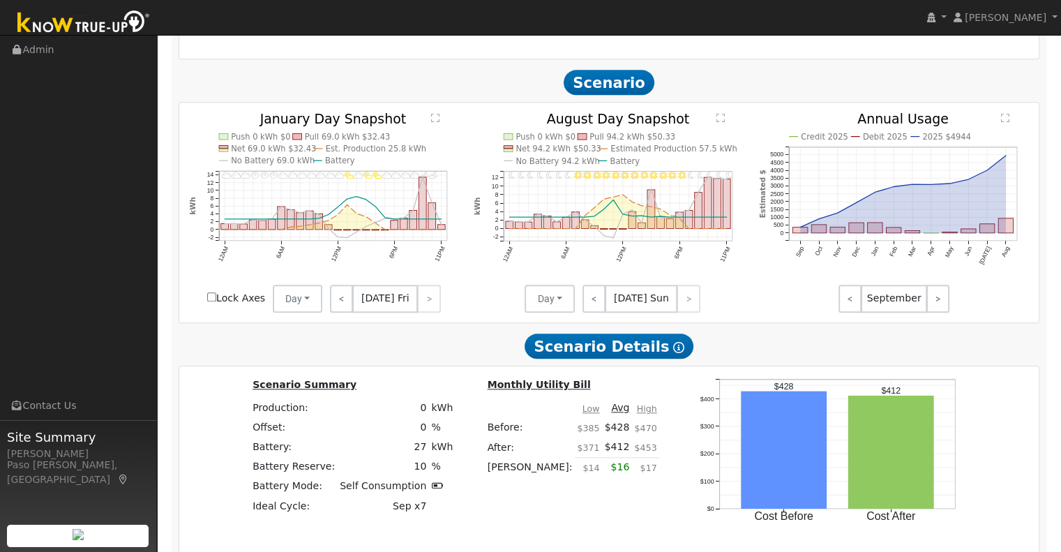
click at [684, 312] on div "< [DATE] Sun >" at bounding box center [638, 299] width 126 height 28
click at [684, 309] on div "< [DATE] Sun >" at bounding box center [638, 299] width 126 height 28
click at [597, 306] on link "<" at bounding box center [594, 299] width 24 height 28
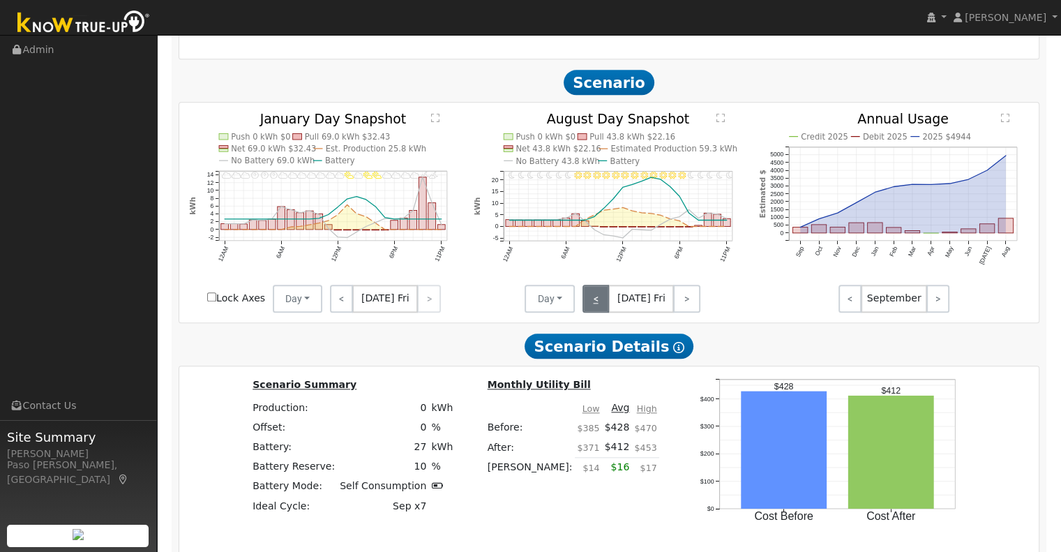
click at [597, 306] on link "<" at bounding box center [595, 299] width 27 height 28
click at [597, 306] on link "<" at bounding box center [594, 299] width 24 height 28
click at [597, 306] on link "<" at bounding box center [593, 299] width 22 height 28
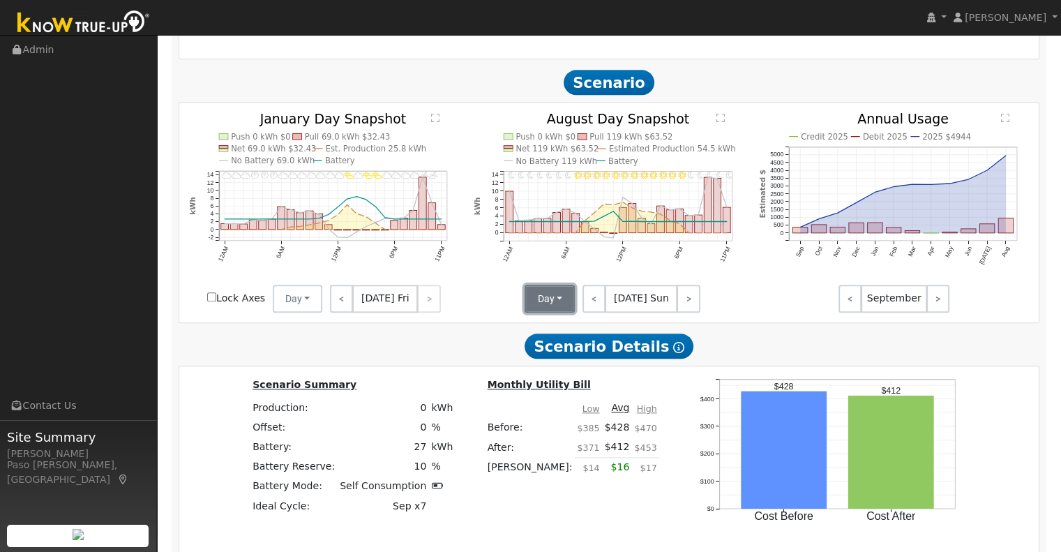
click at [552, 300] on button "Day" at bounding box center [550, 299] width 50 height 28
click at [559, 354] on link "Month Average" at bounding box center [573, 349] width 97 height 20
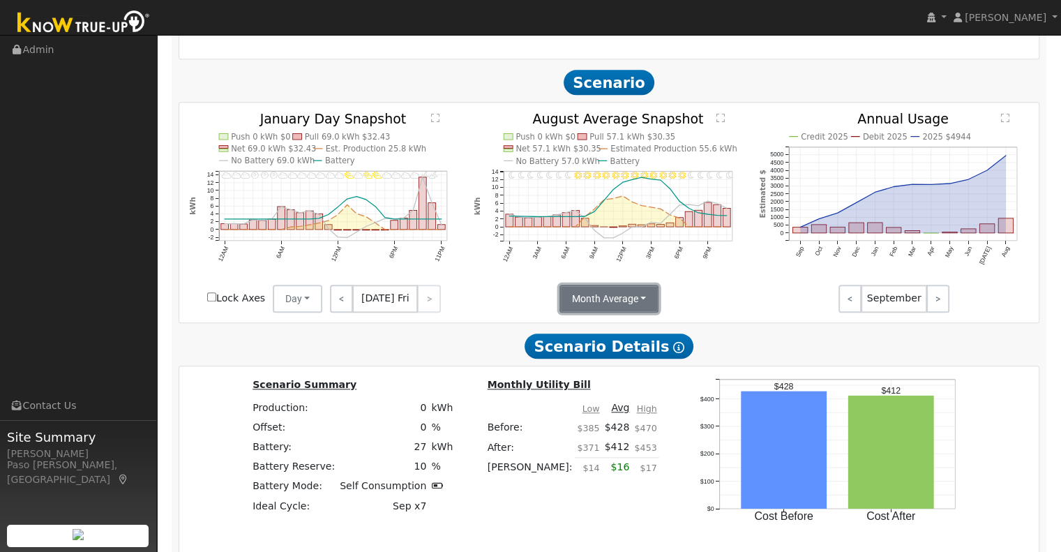
click at [634, 300] on button "Month Average" at bounding box center [609, 299] width 100 height 28
click at [620, 336] on link "Day" at bounding box center [607, 329] width 97 height 20
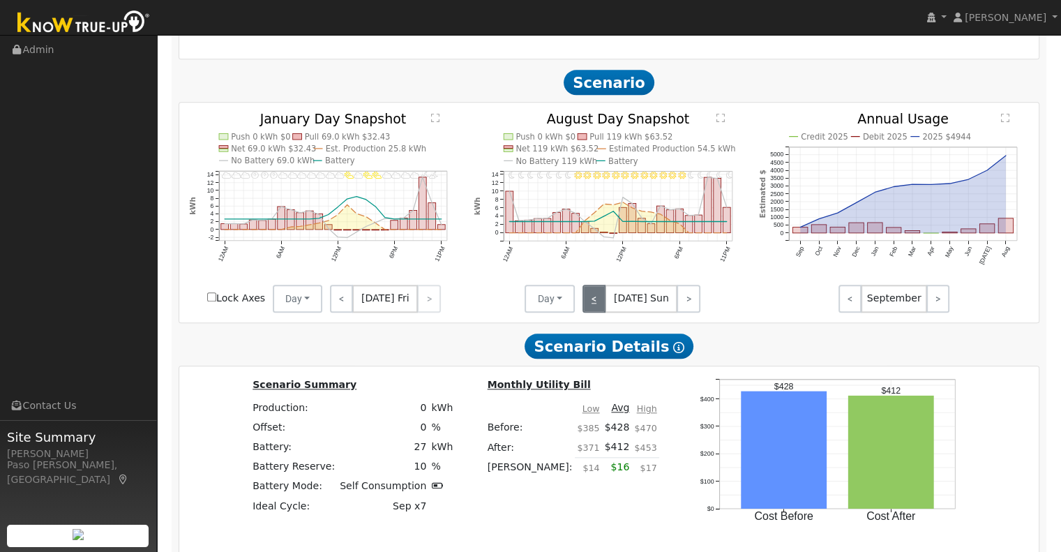
click at [591, 312] on link "<" at bounding box center [594, 299] width 24 height 28
click at [591, 312] on link "<" at bounding box center [594, 299] width 25 height 28
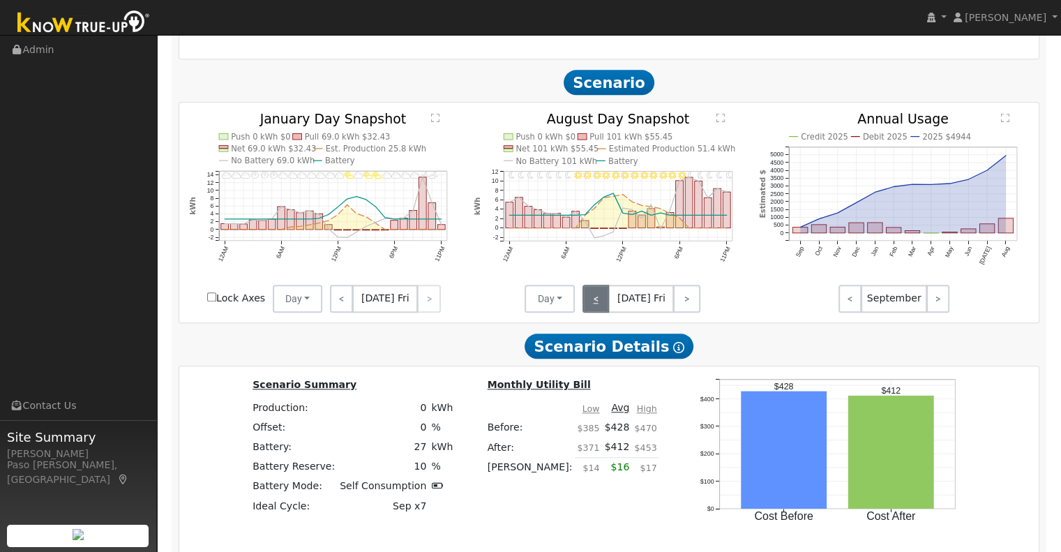
click at [591, 312] on link "<" at bounding box center [595, 299] width 27 height 28
click at [591, 312] on link "<" at bounding box center [593, 299] width 22 height 28
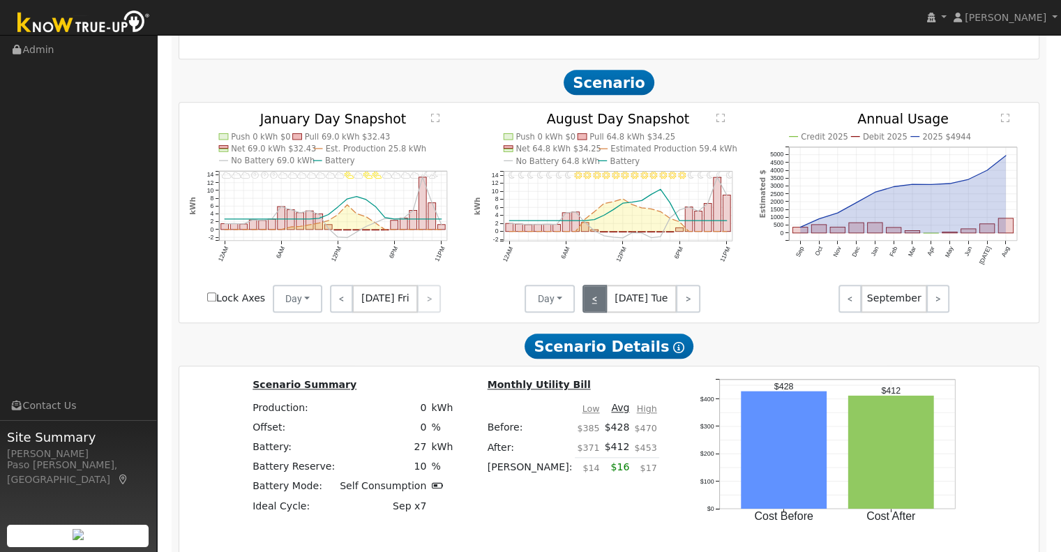
click at [591, 312] on link "<" at bounding box center [594, 299] width 24 height 28
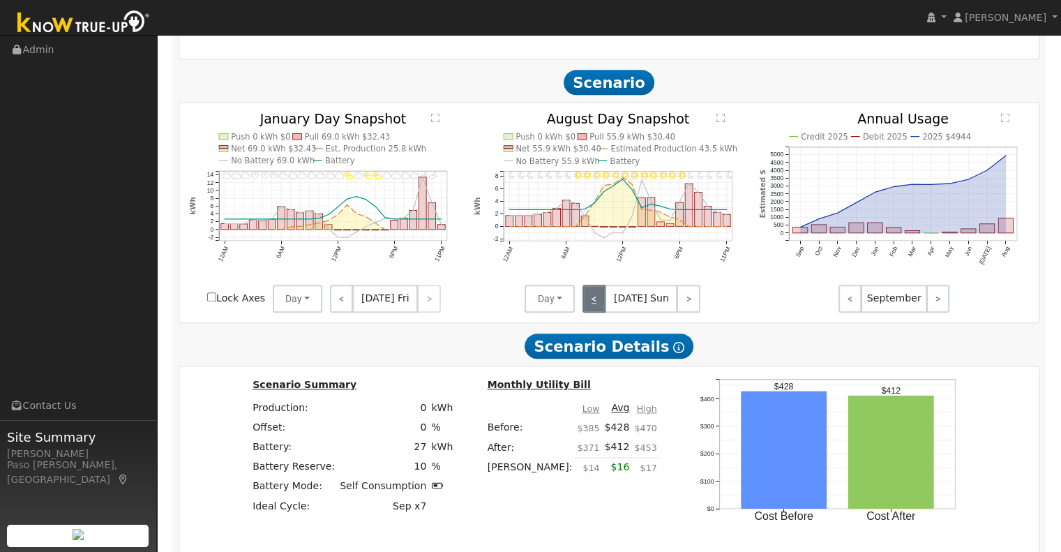
click at [591, 312] on link "<" at bounding box center [594, 299] width 24 height 28
click at [591, 312] on link "<" at bounding box center [594, 299] width 25 height 28
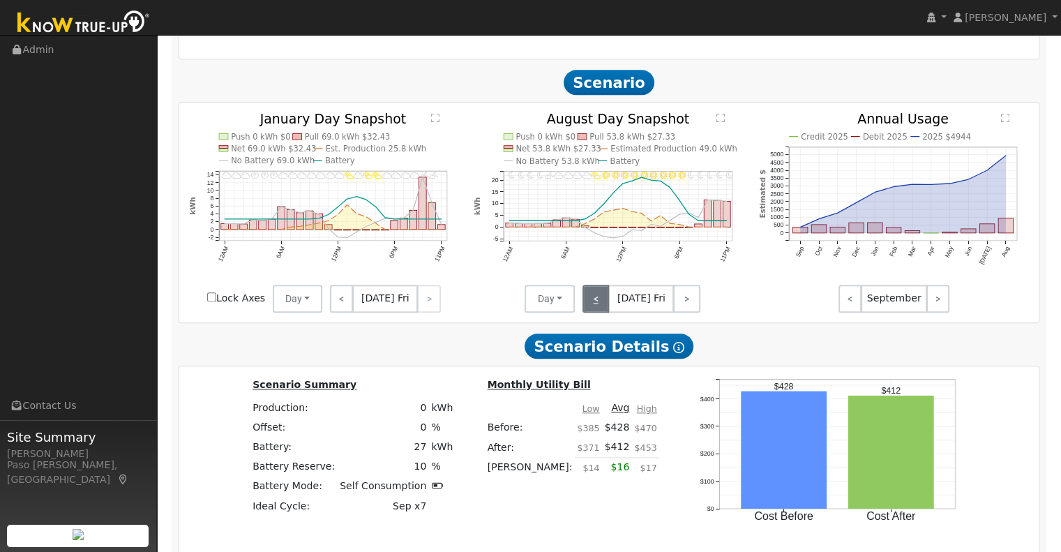
click at [591, 312] on link "<" at bounding box center [595, 299] width 27 height 28
click at [591, 312] on link "<" at bounding box center [594, 299] width 24 height 28
click at [591, 312] on link "<" at bounding box center [593, 299] width 22 height 28
click at [591, 312] on link "<" at bounding box center [594, 299] width 24 height 28
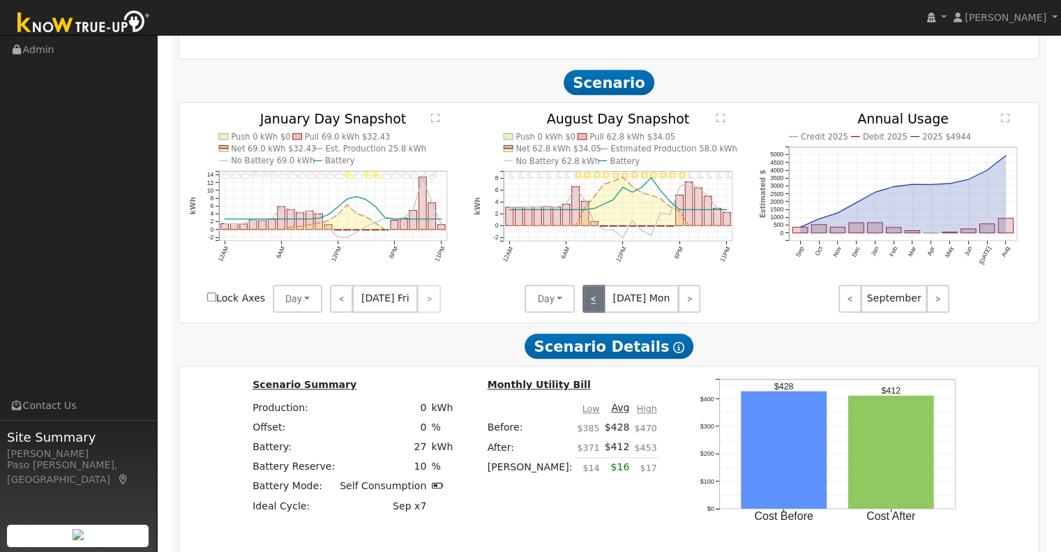
click at [591, 312] on link "<" at bounding box center [593, 299] width 22 height 28
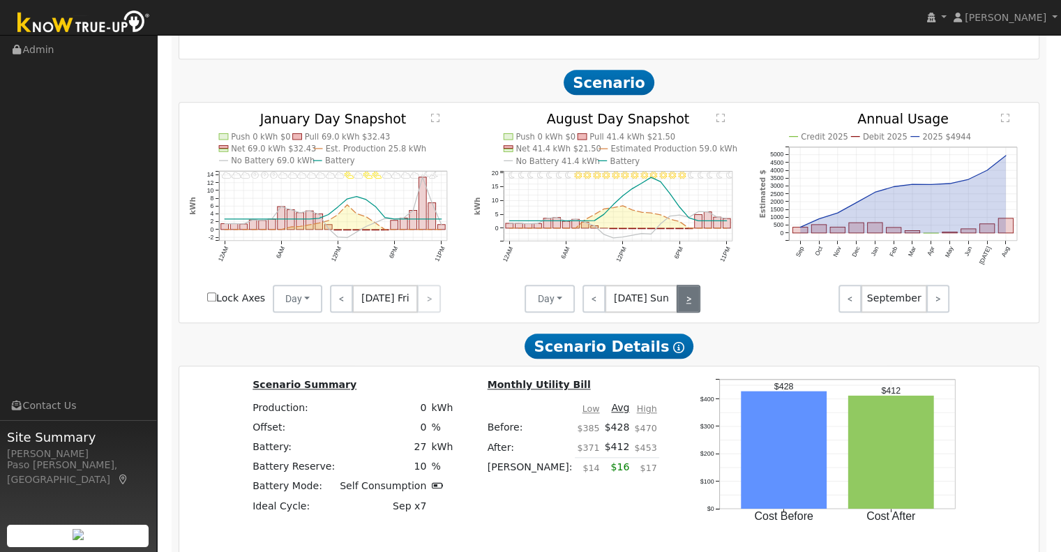
click at [693, 306] on link ">" at bounding box center [689, 299] width 24 height 28
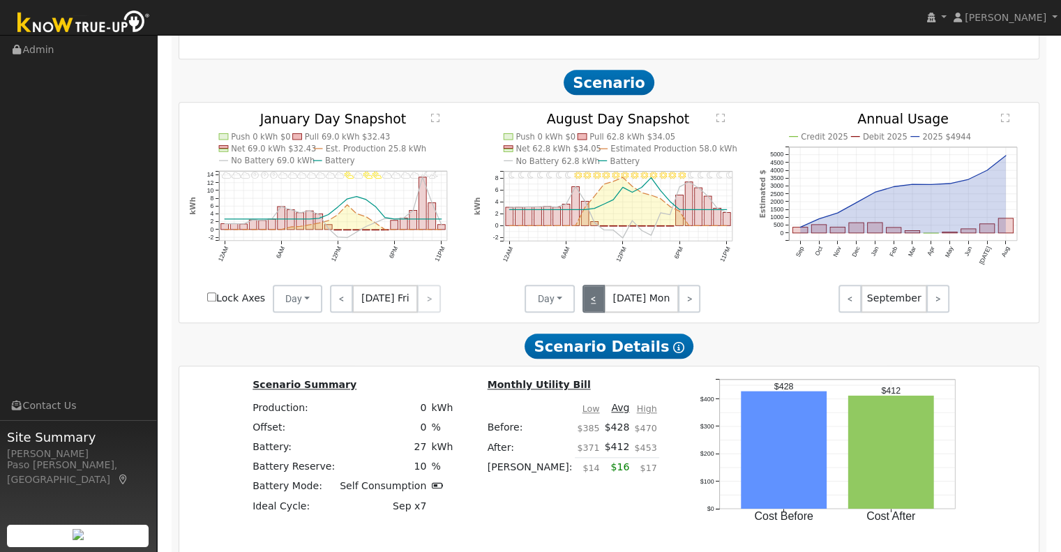
click at [601, 309] on link "<" at bounding box center [593, 299] width 22 height 28
click at [601, 309] on link "<" at bounding box center [594, 299] width 24 height 28
click at [601, 309] on link "<" at bounding box center [594, 299] width 25 height 28
click at [601, 309] on link "<" at bounding box center [594, 299] width 24 height 28
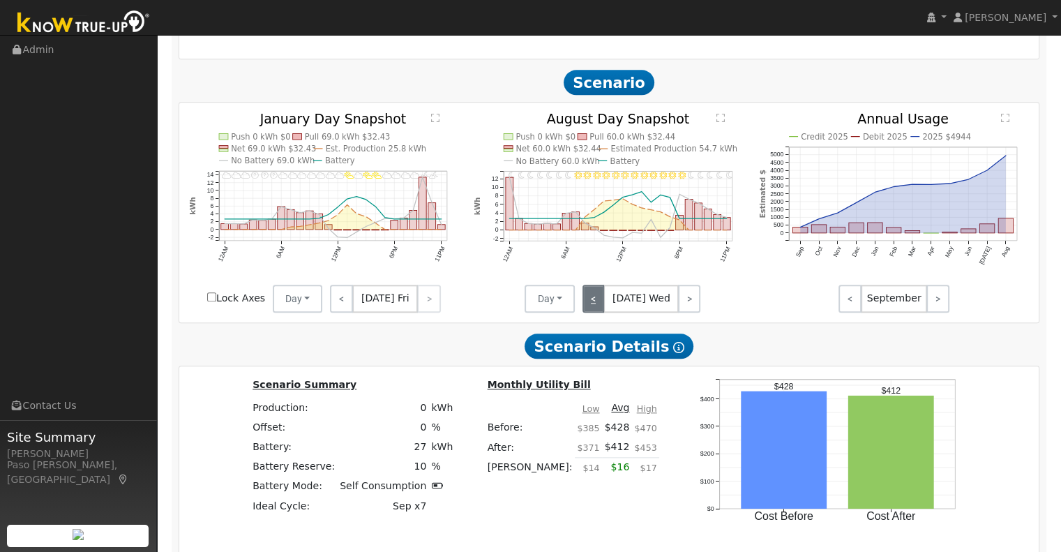
click at [601, 309] on link "<" at bounding box center [593, 299] width 22 height 28
click at [601, 309] on link "<" at bounding box center [594, 299] width 24 height 28
click at [601, 309] on link "<" at bounding box center [593, 299] width 22 height 28
click at [601, 309] on link "<" at bounding box center [594, 299] width 24 height 28
click at [601, 309] on link "<" at bounding box center [594, 299] width 25 height 28
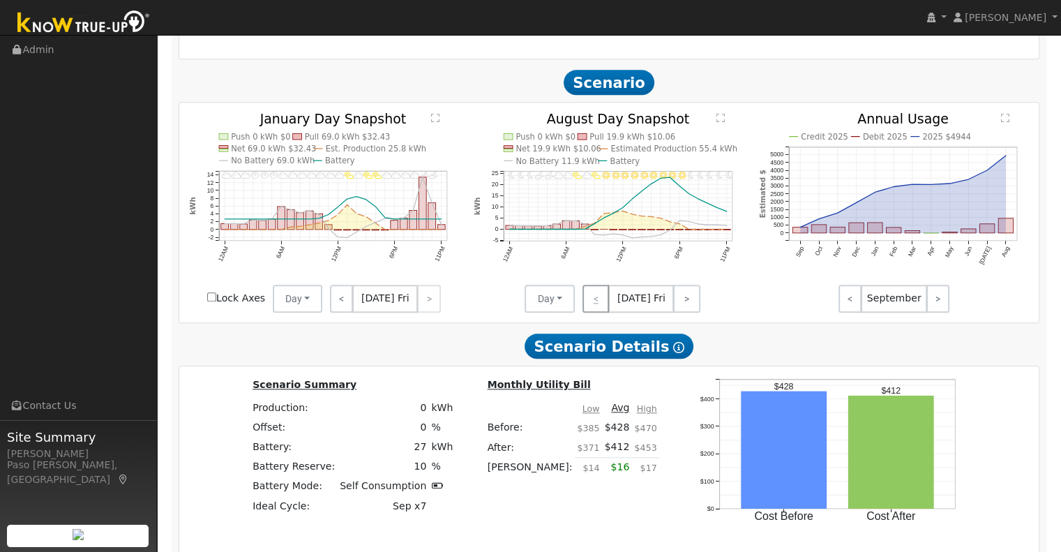
click at [601, 309] on div "< [DATE] Fri >" at bounding box center [638, 299] width 126 height 28
click at [691, 318] on div "11PM - undefined 10PM - PartlyCloudy 9PM - PartlyCloudy 8PM - MostlyCloudy 7PM …" at bounding box center [609, 213] width 860 height 220
click at [687, 312] on link ">" at bounding box center [686, 299] width 27 height 28
click at [687, 312] on link ">" at bounding box center [687, 299] width 25 height 28
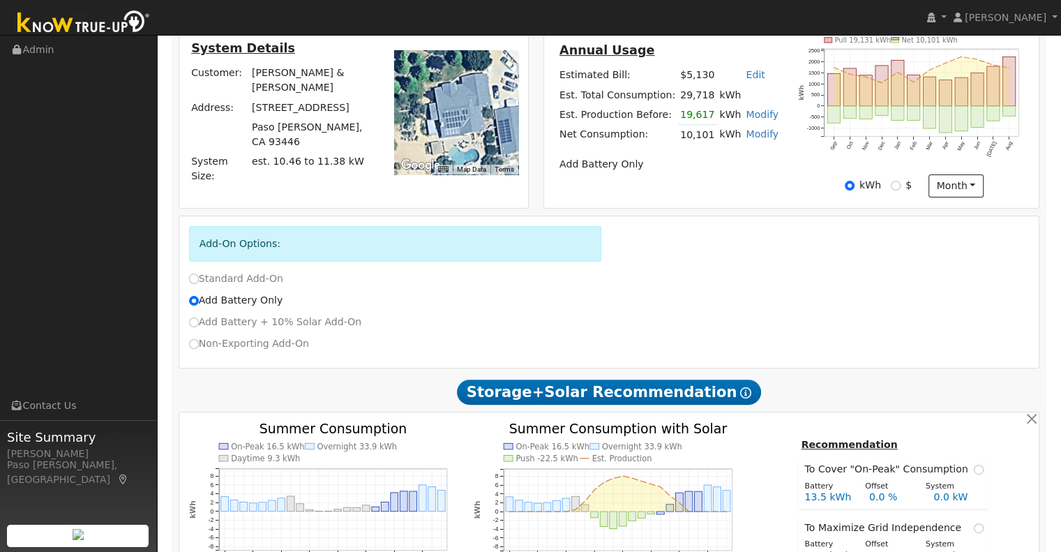
scroll to position [419, 0]
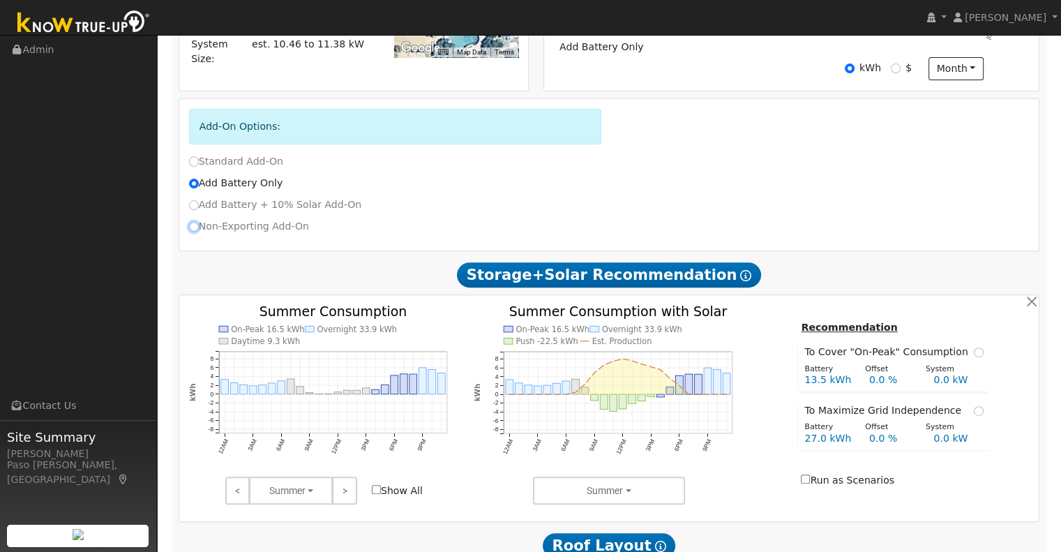
click at [193, 228] on input "Non-Exporting Add-On" at bounding box center [194, 227] width 10 height 10
radio input "true"
radio input "false"
checkbox input "true"
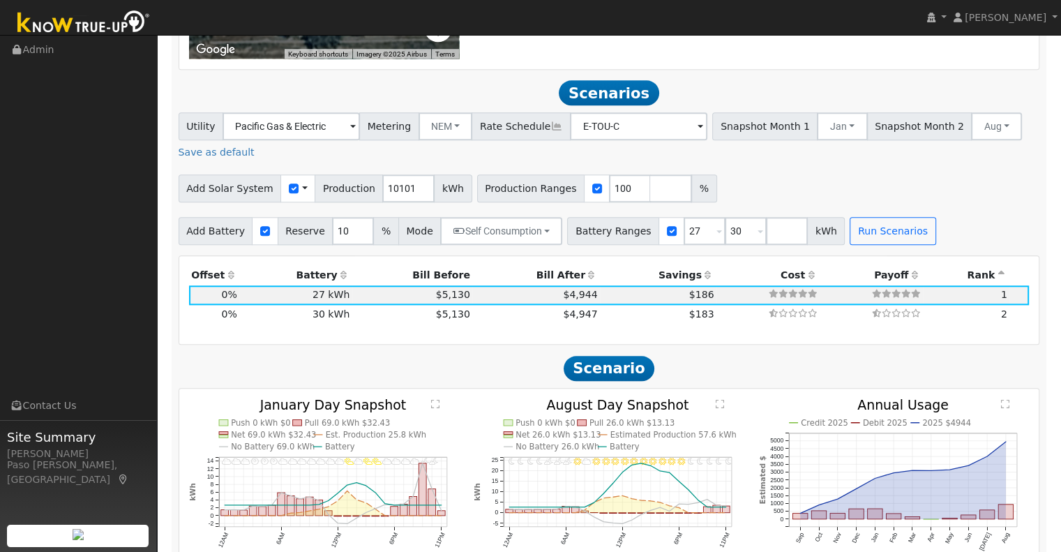
scroll to position [1325, 0]
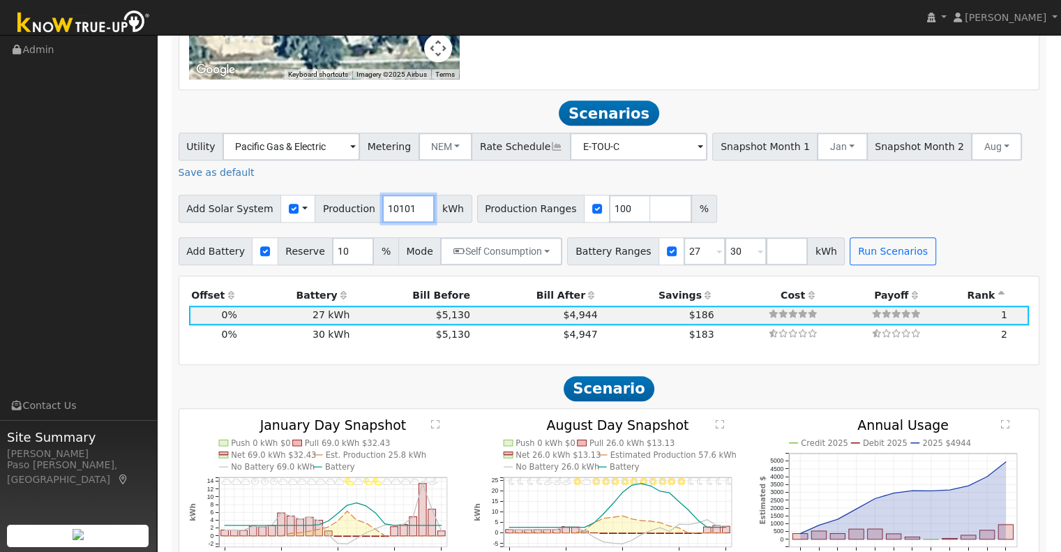
drag, startPoint x: 397, startPoint y: 217, endPoint x: 341, endPoint y: 214, distance: 55.9
click at [341, 214] on div "Add Solar System Use CSV Data Production 10101 kWh" at bounding box center [326, 209] width 294 height 28
type input "11240"
click at [850, 264] on button "Run Scenarios" at bounding box center [893, 251] width 86 height 28
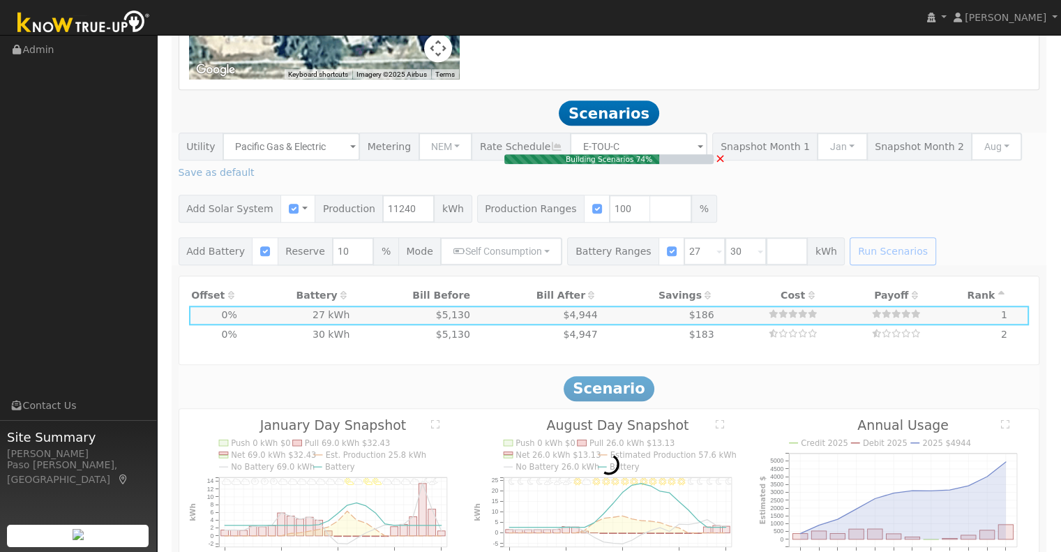
type input "7.5"
type input "$17,588"
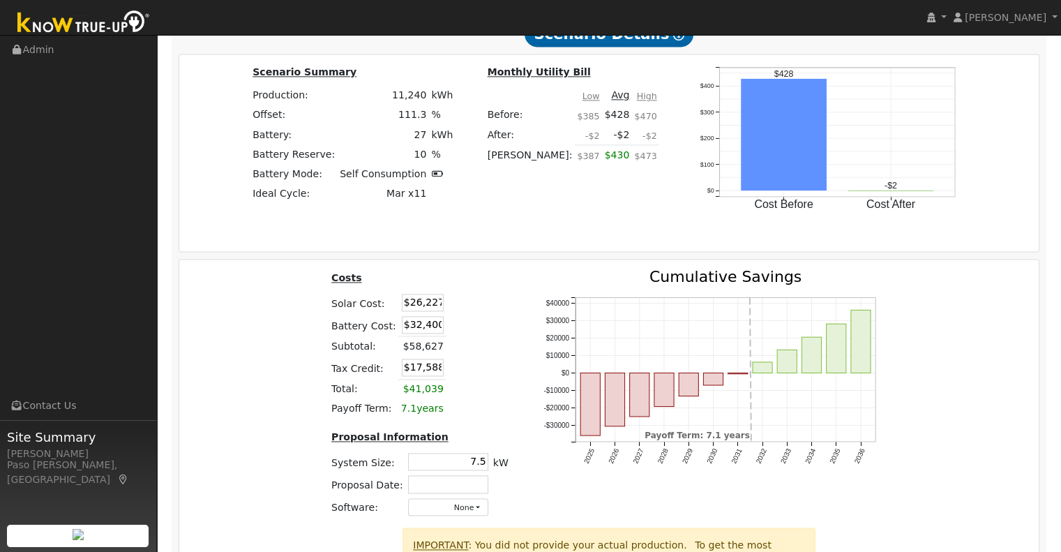
scroll to position [1521, 0]
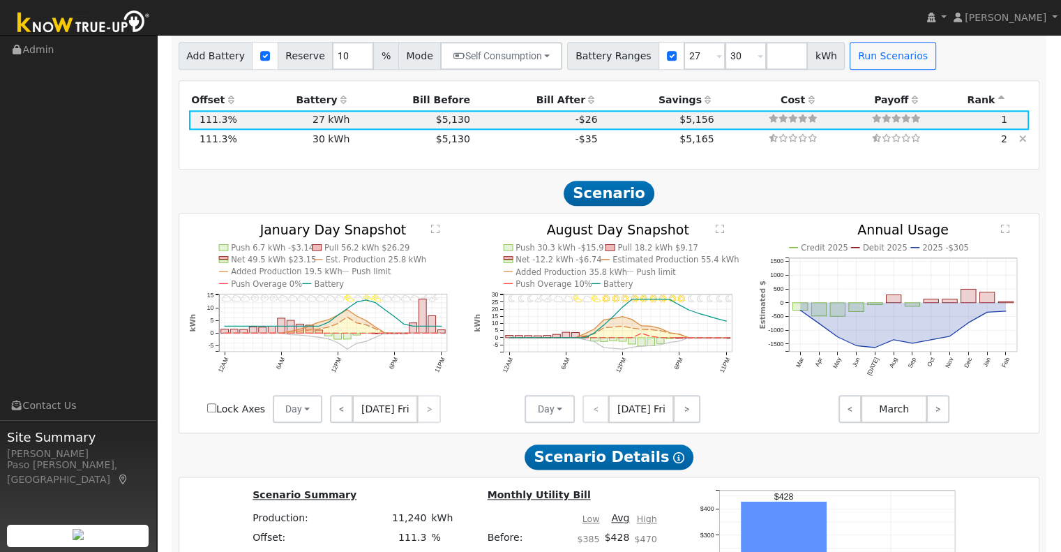
click at [476, 146] on td "-$35" at bounding box center [536, 140] width 128 height 20
type input "$36,000"
type input "$18,668"
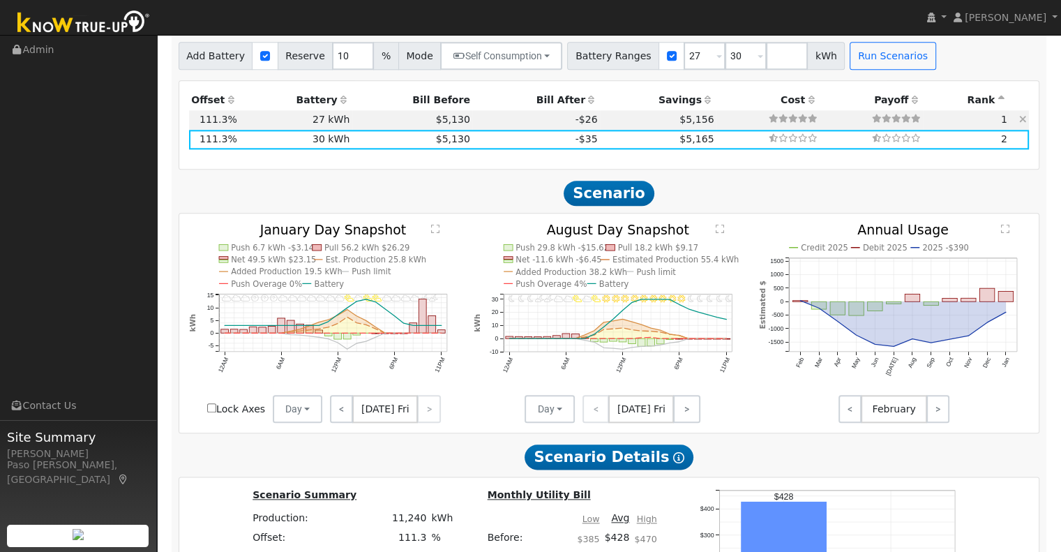
click at [490, 130] on td "-$26" at bounding box center [536, 120] width 128 height 20
type input "$32,400"
type input "$17,588"
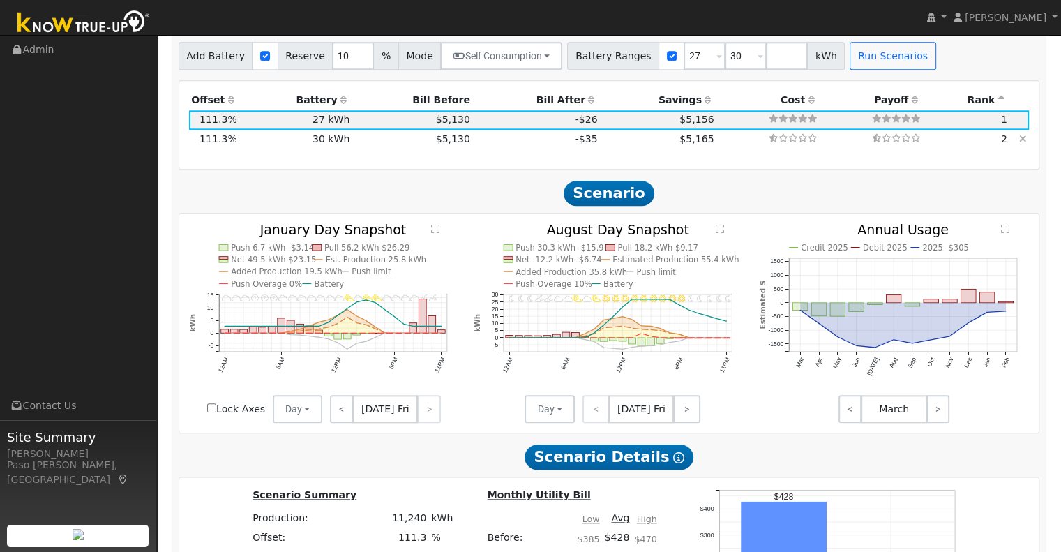
click at [520, 144] on td "-$35" at bounding box center [536, 140] width 128 height 20
type input "$36,000"
type input "$18,668"
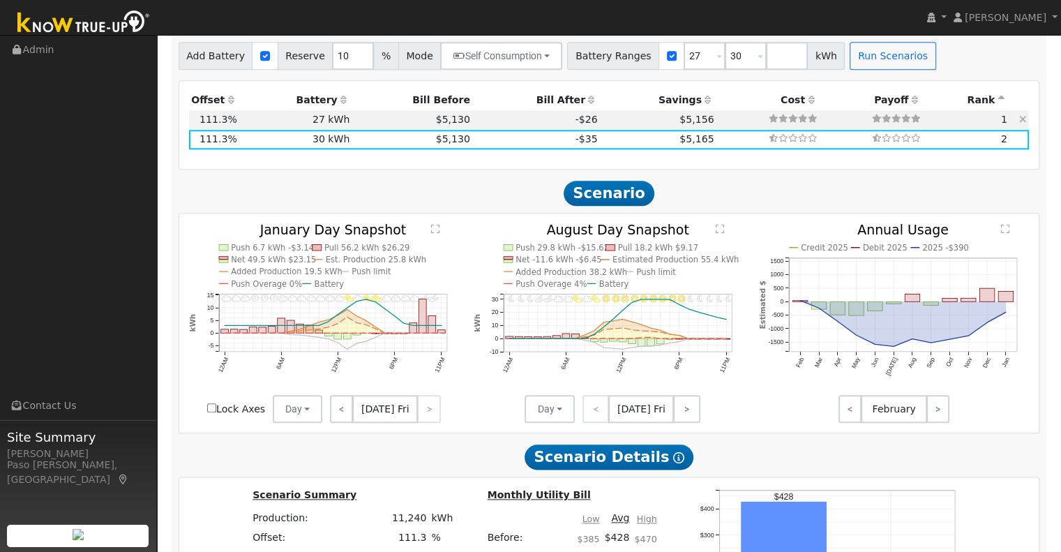
click at [520, 130] on td "-$26" at bounding box center [536, 120] width 128 height 20
type input "$32,400"
type input "$17,588"
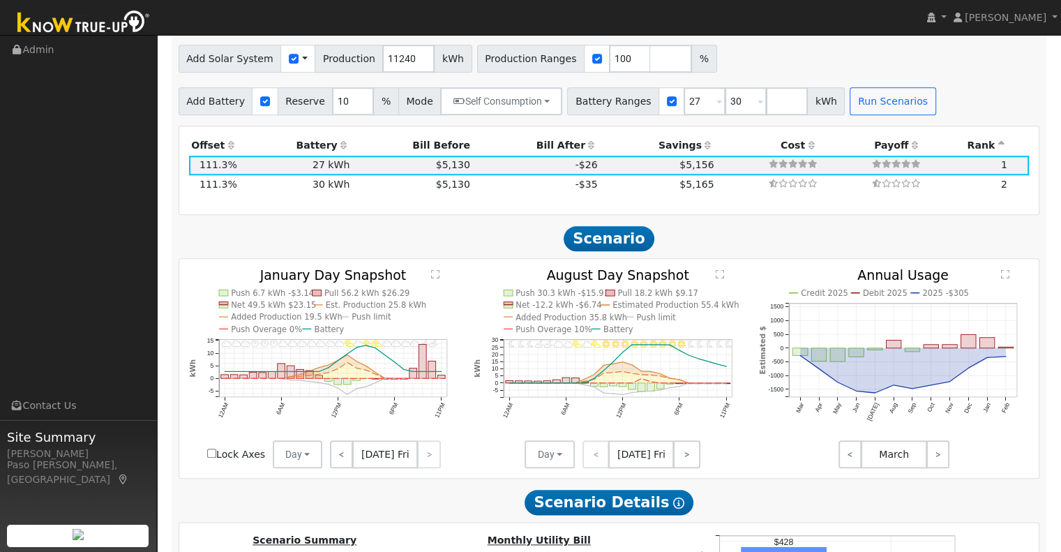
scroll to position [1381, 0]
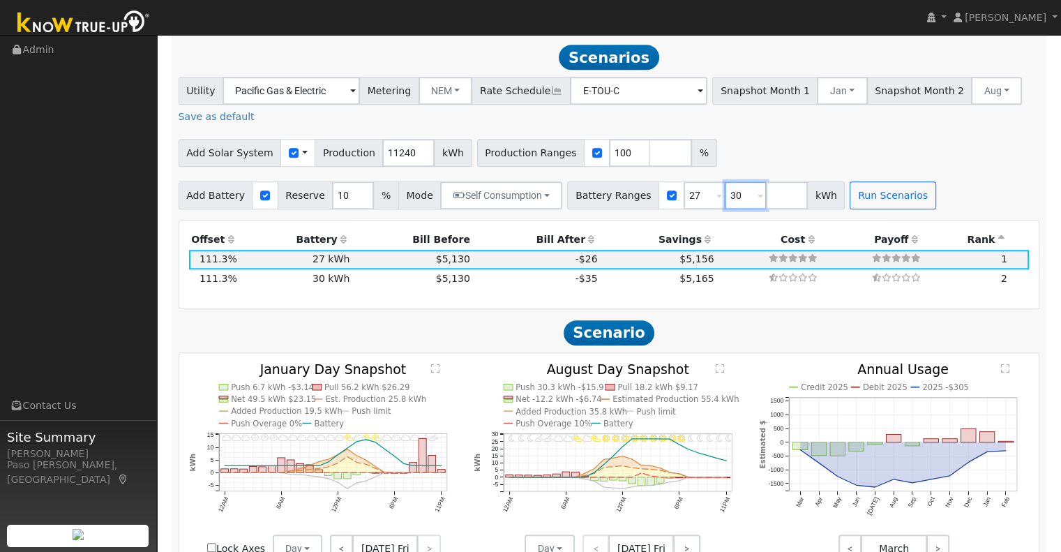
drag, startPoint x: 717, startPoint y: 200, endPoint x: 686, endPoint y: 199, distance: 30.7
click at [725, 199] on input "30" at bounding box center [746, 195] width 42 height 28
type input "13.5"
type input "27"
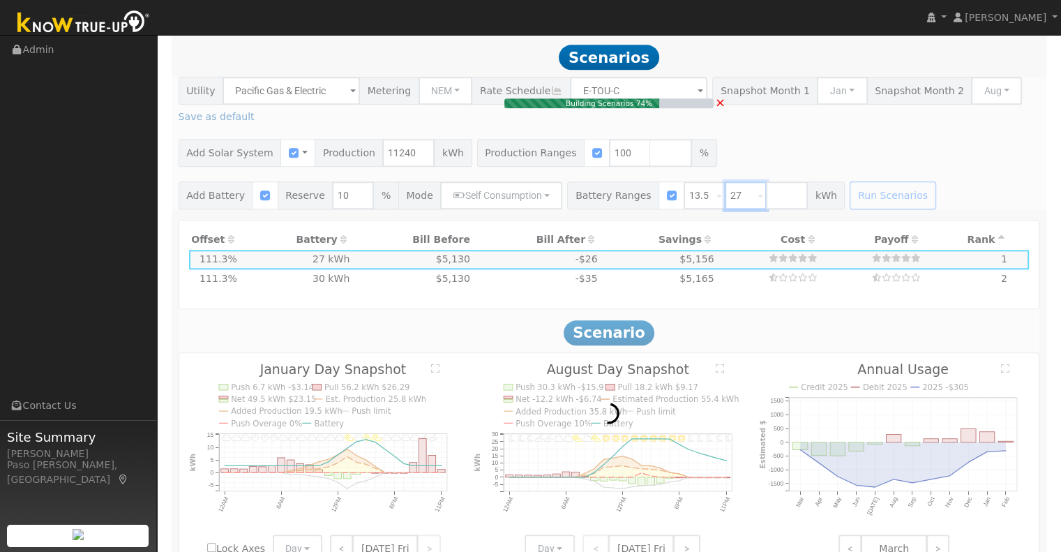
type input "$16,200"
type input "$12,728"
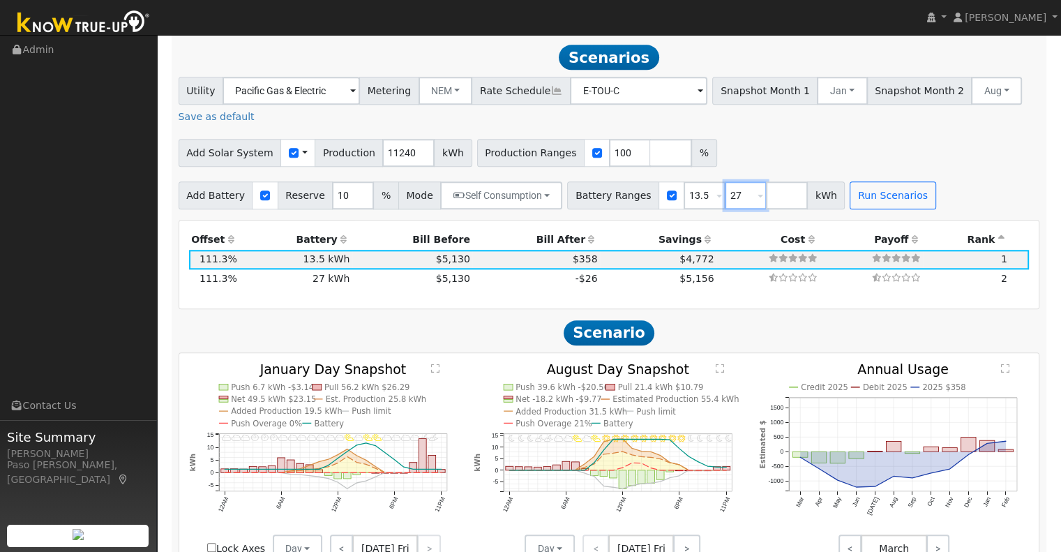
scroll to position [1388, 0]
